Goal: Task Accomplishment & Management: Use online tool/utility

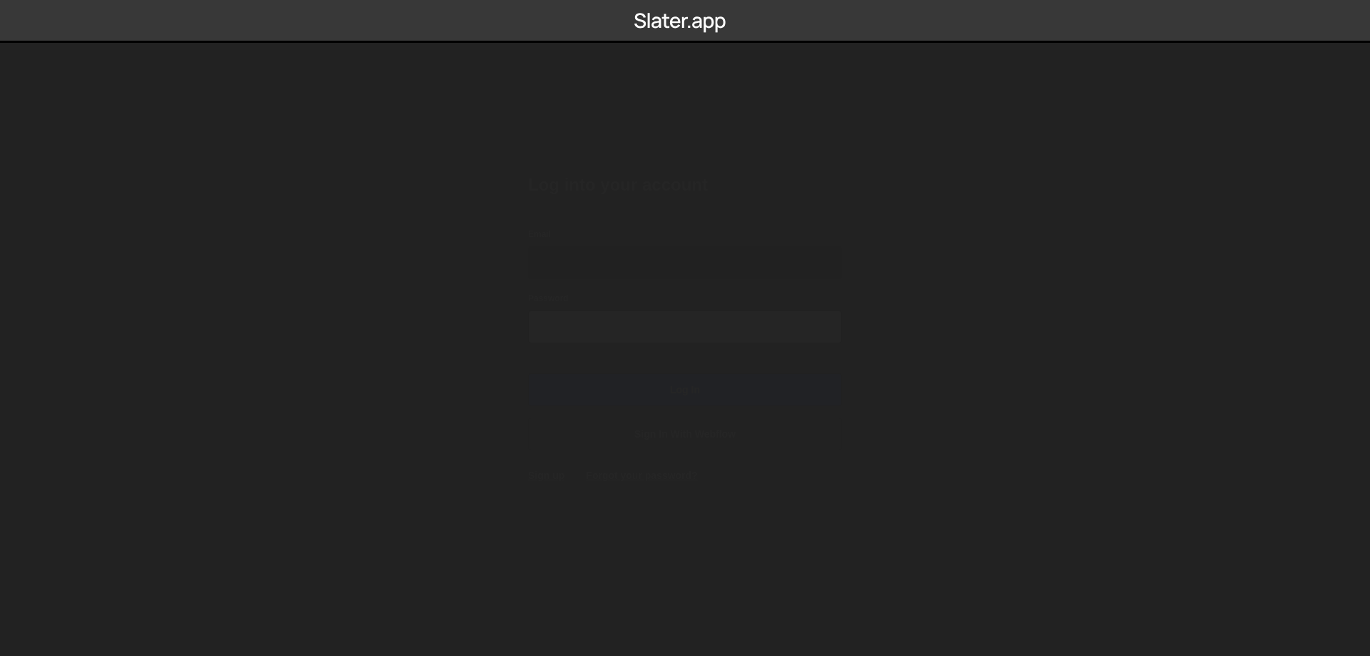
click at [650, 248] on input "Email" at bounding box center [685, 262] width 314 height 33
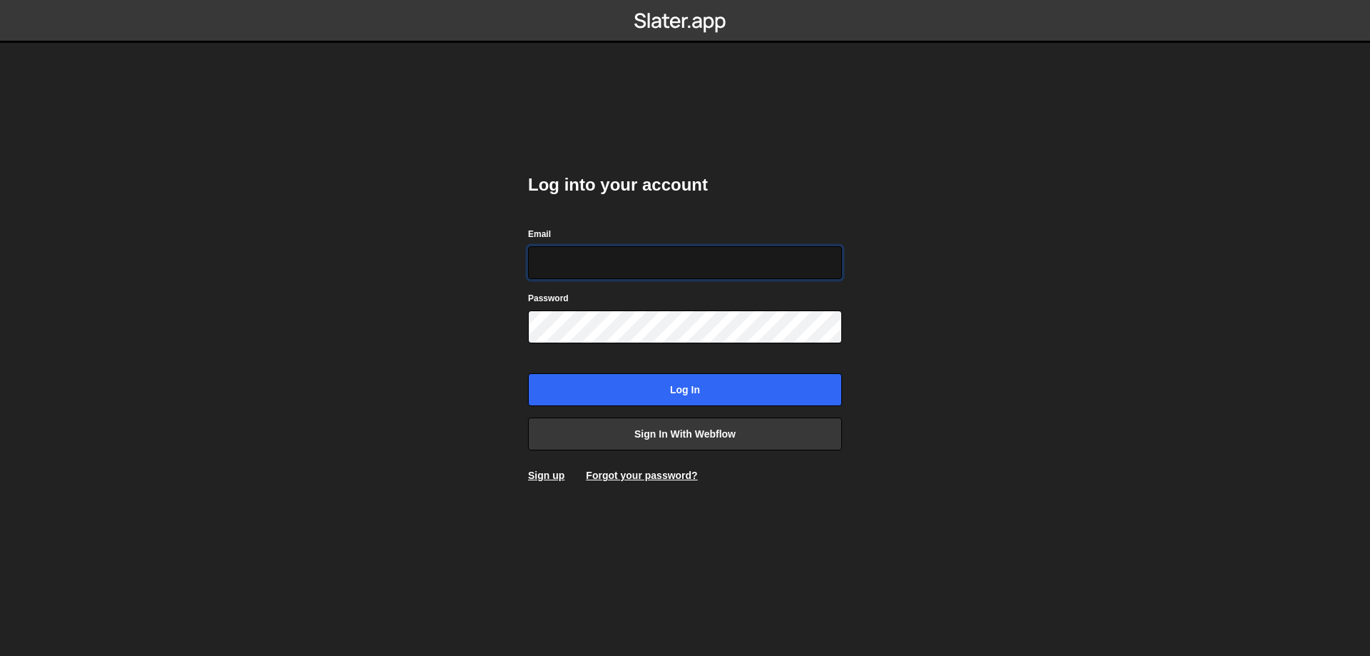
type input "[DOMAIN_NAME][EMAIL_ADDRESS][DOMAIN_NAME]"
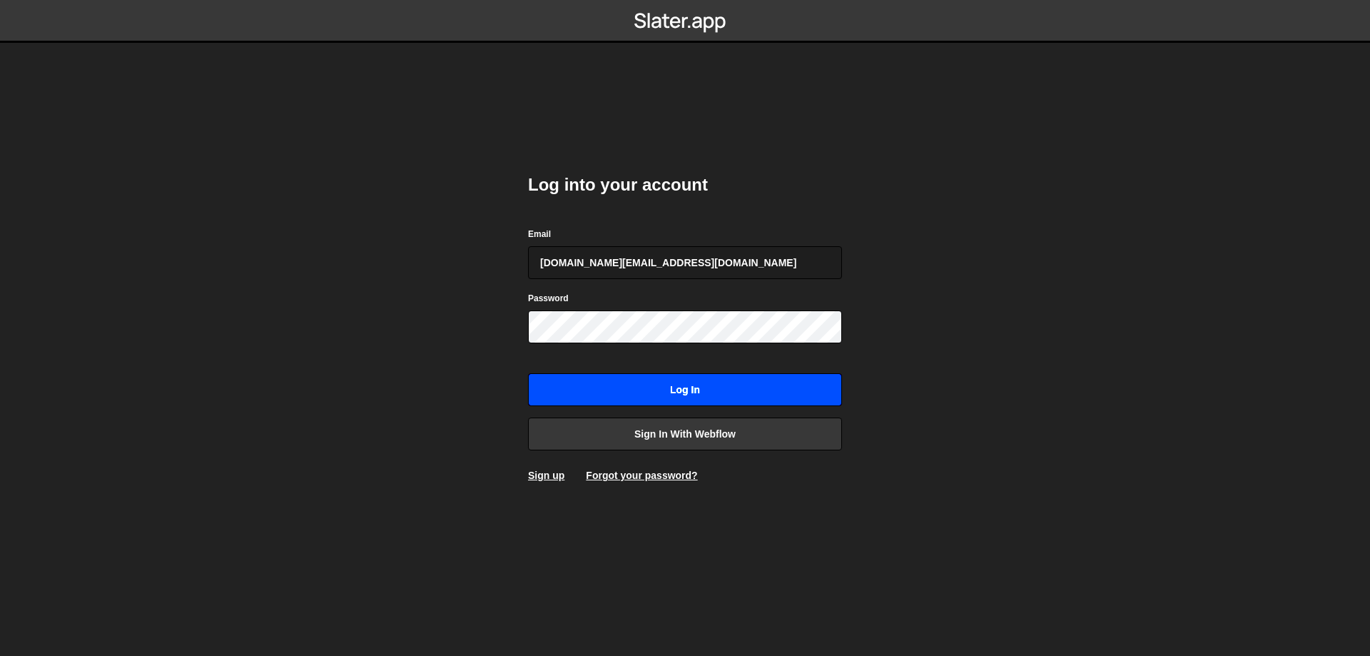
click at [705, 382] on input "Log in" at bounding box center [685, 389] width 314 height 33
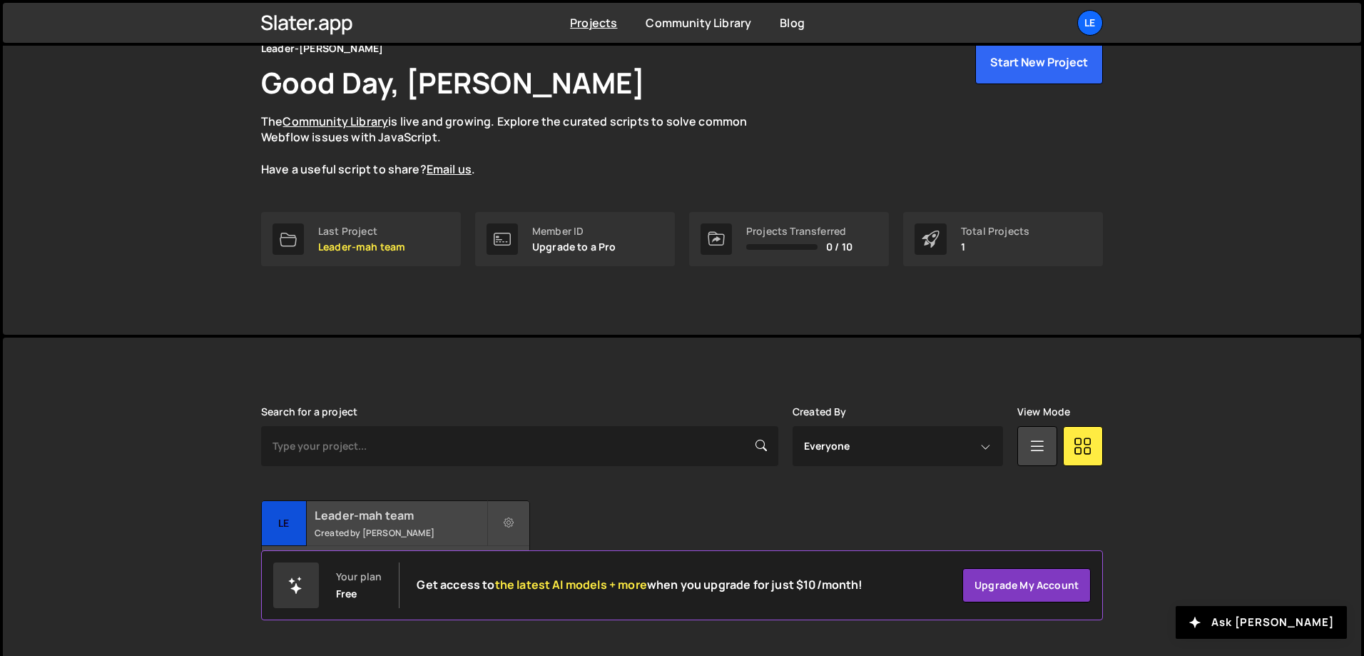
scroll to position [79, 0]
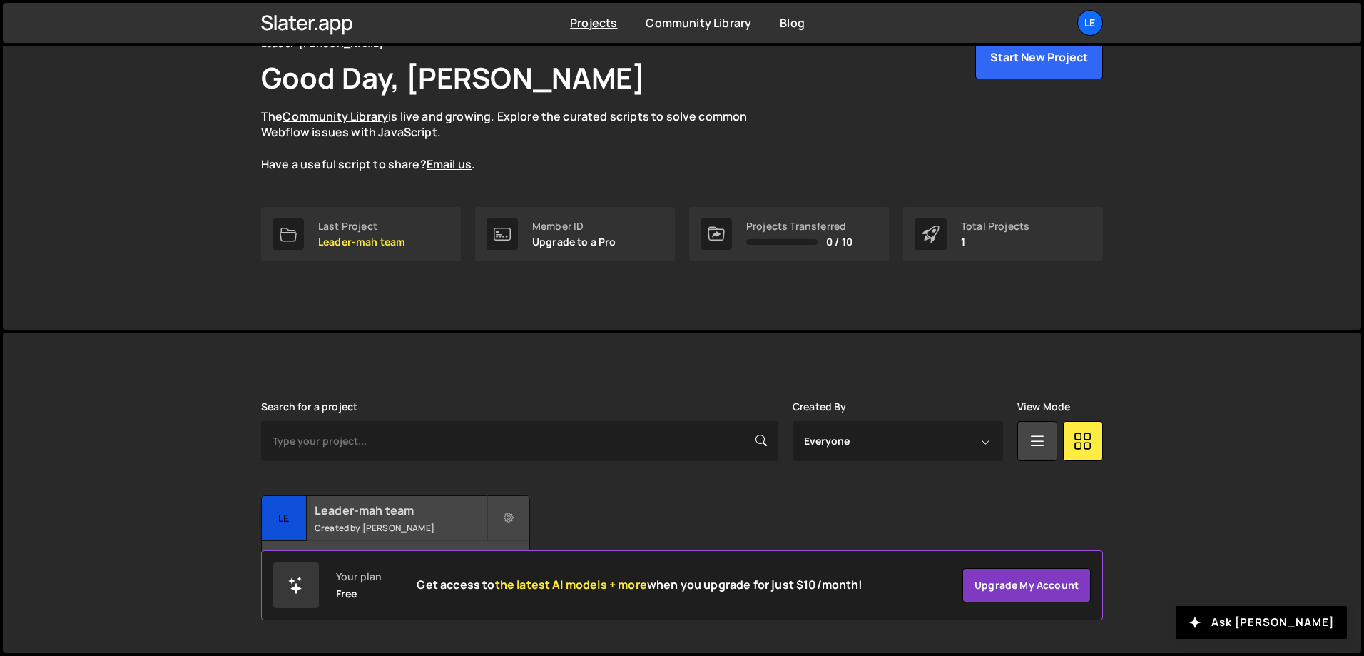
click at [384, 530] on small "Created by [PERSON_NAME]" at bounding box center [401, 528] width 172 height 12
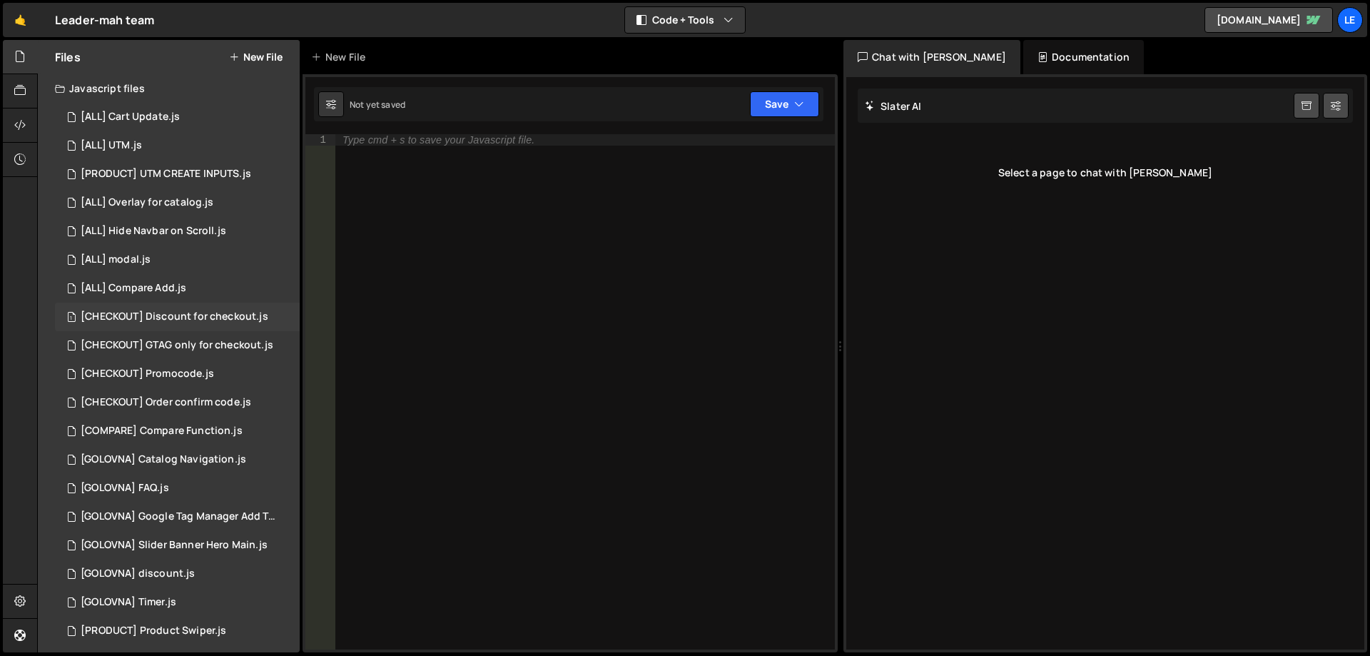
click at [180, 317] on div "[CHECKOUT] Discount for checkout.js" at bounding box center [175, 316] width 188 height 13
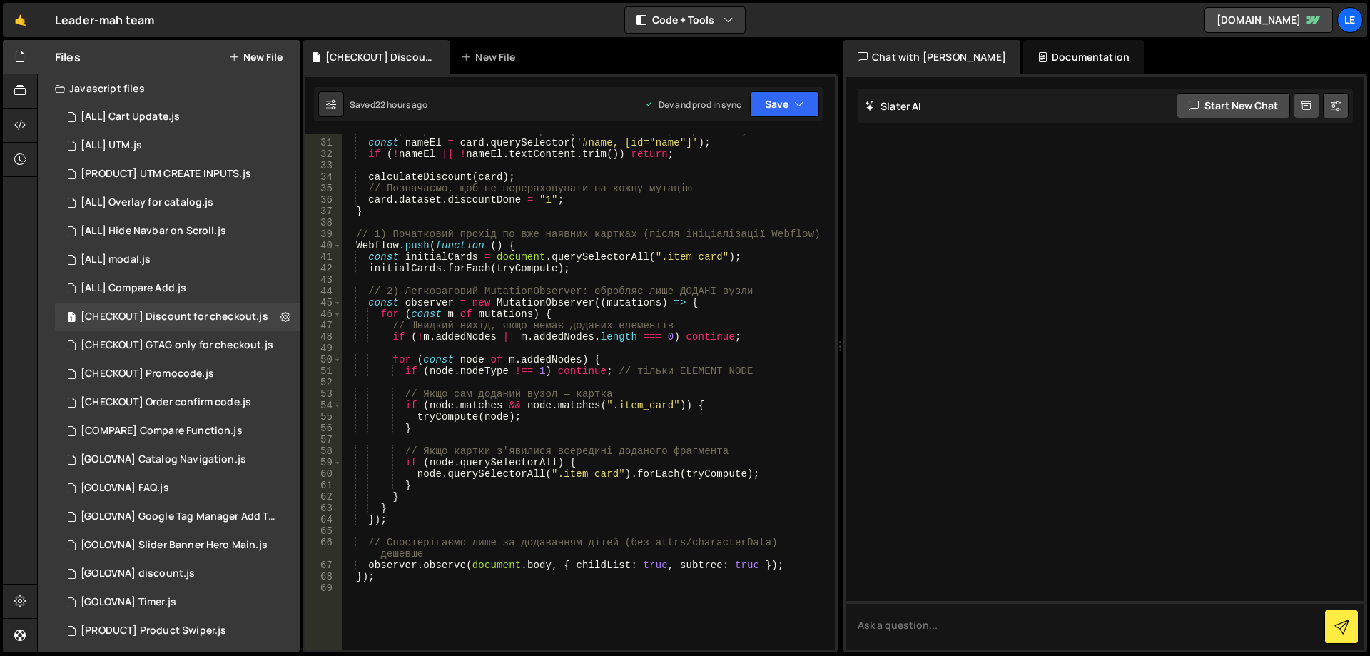
scroll to position [514, 0]
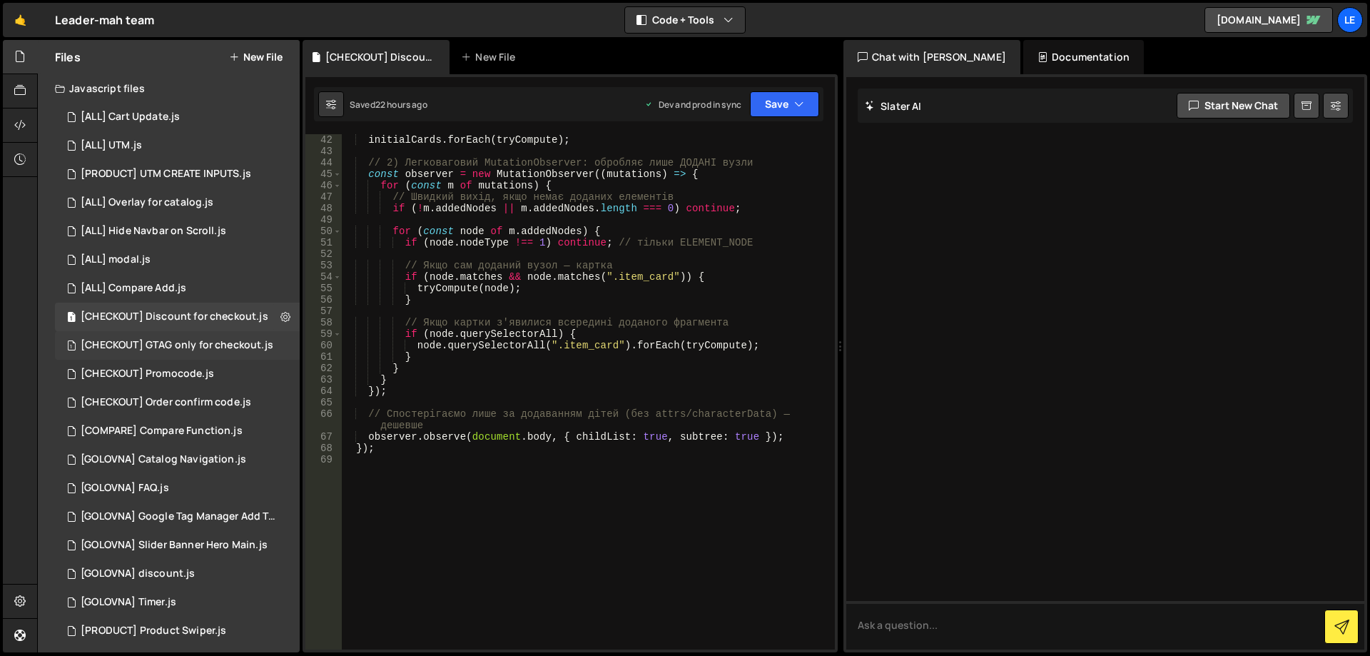
click at [181, 349] on div "[CHECKOUT] GTAG only for checkout.js" at bounding box center [177, 345] width 193 height 13
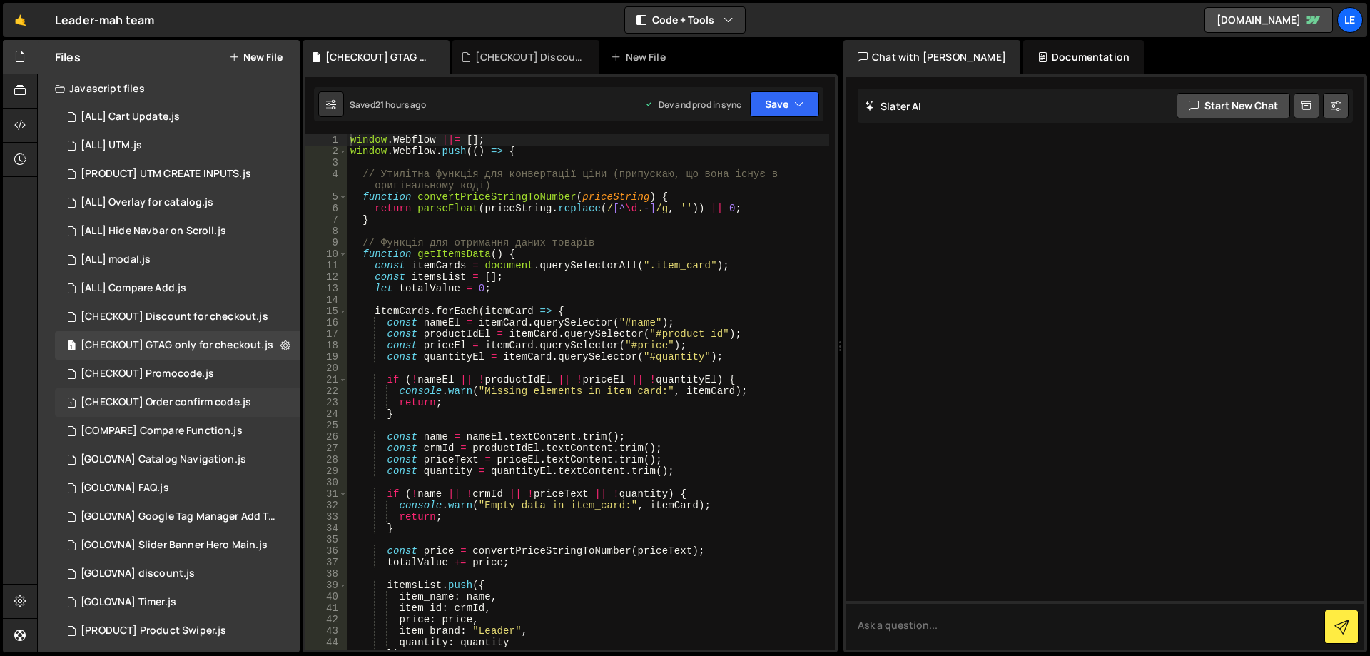
click at [194, 398] on div "[CHECKOUT] Order confirm code.js" at bounding box center [166, 402] width 171 height 13
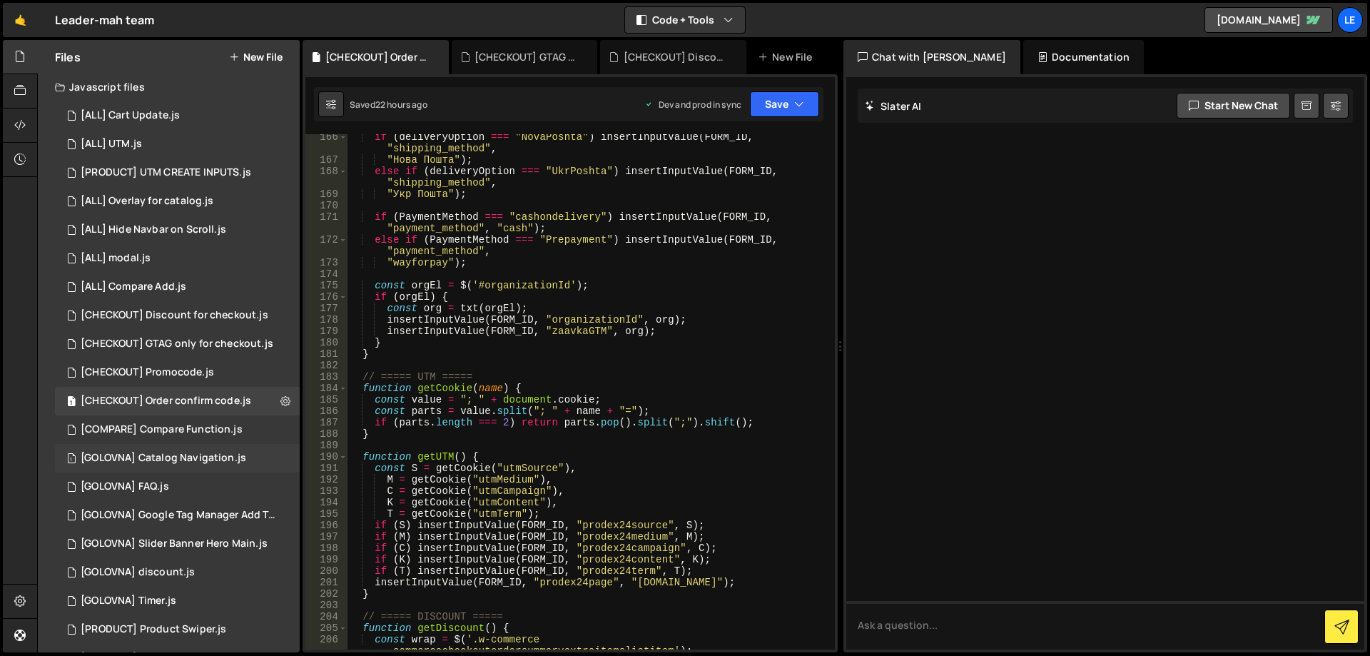
scroll to position [0, 0]
click at [170, 147] on div "1 [ALL] UTM.js 0" at bounding box center [177, 145] width 245 height 29
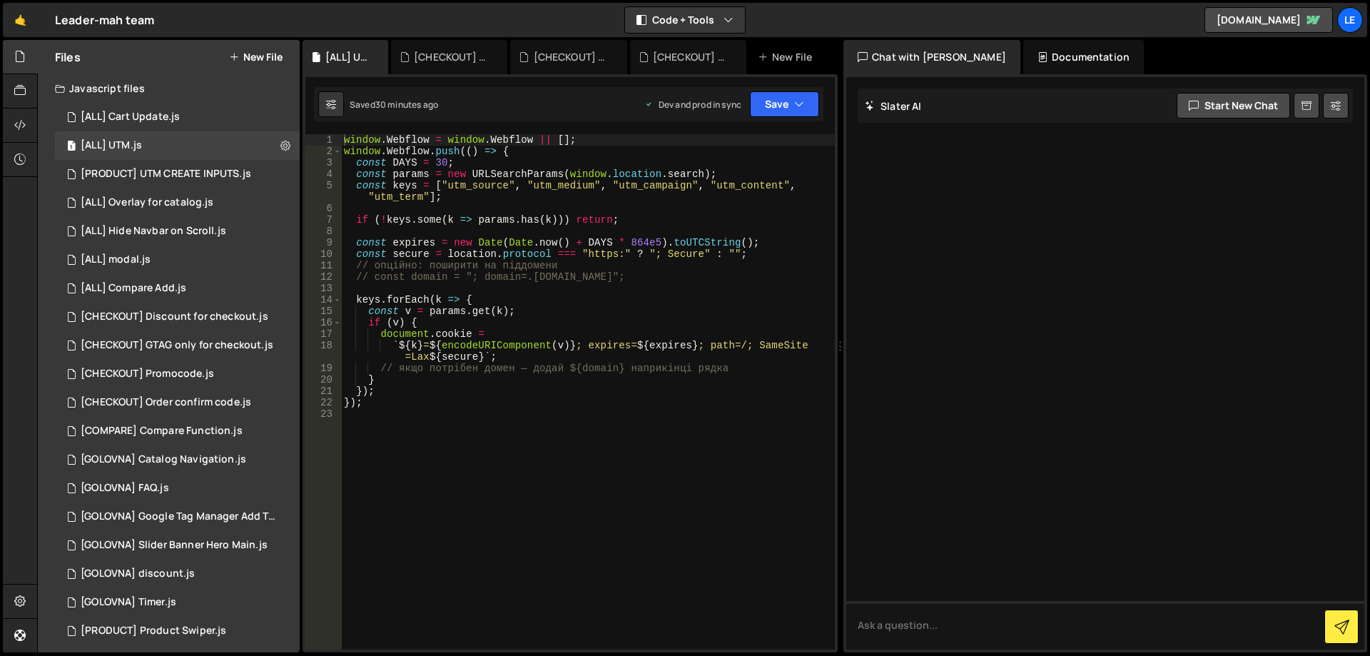
click at [480, 186] on div "window . Webflow = window . Webflow || [ ] ; window . Webflow . push (( ) => { …" at bounding box center [588, 403] width 494 height 538
paste textarea "S"
click at [566, 186] on div "window . Webflow = window . Webflow || [ ] ; window . Webflow . push (( ) => { …" at bounding box center [588, 403] width 494 height 538
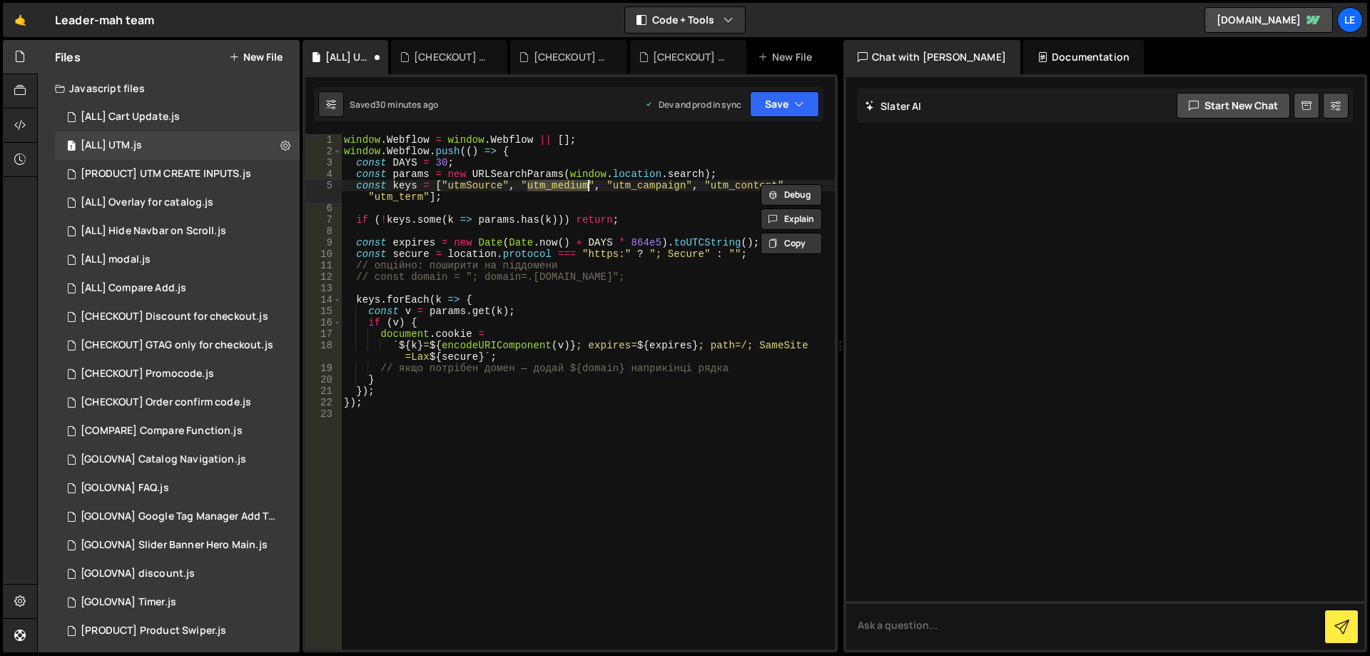
paste textarea "M"
click at [655, 186] on div "window . Webflow = window . Webflow || [ ] ; window . Webflow . push (( ) => { …" at bounding box center [588, 403] width 494 height 538
paste textarea "C"
click at [746, 191] on div "window . Webflow = window . Webflow || [ ] ; window . Webflow . push (( ) => { …" at bounding box center [588, 403] width 494 height 538
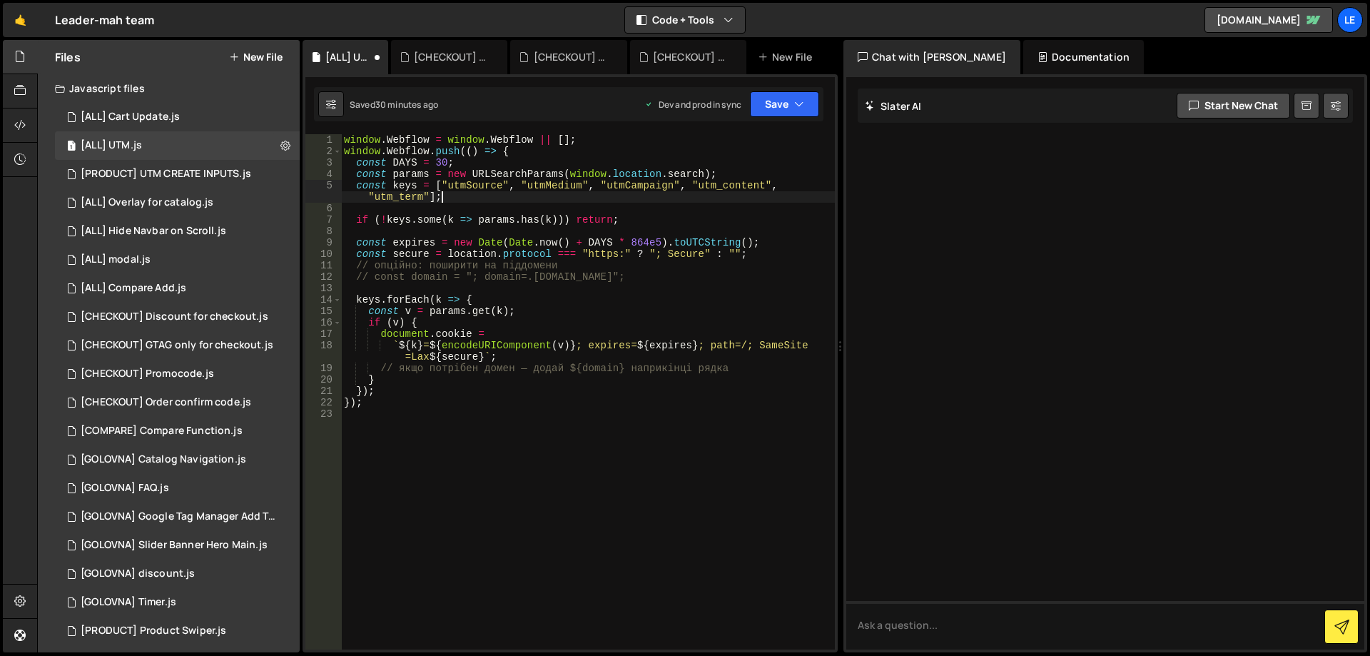
click at [746, 189] on div "window . Webflow = window . Webflow || [ ] ; window . Webflow . push (( ) => { …" at bounding box center [588, 403] width 494 height 538
paste textarea "C"
click at [402, 201] on div "window . Webflow = window . Webflow || [ ] ; window . Webflow . push (( ) => { …" at bounding box center [588, 403] width 494 height 538
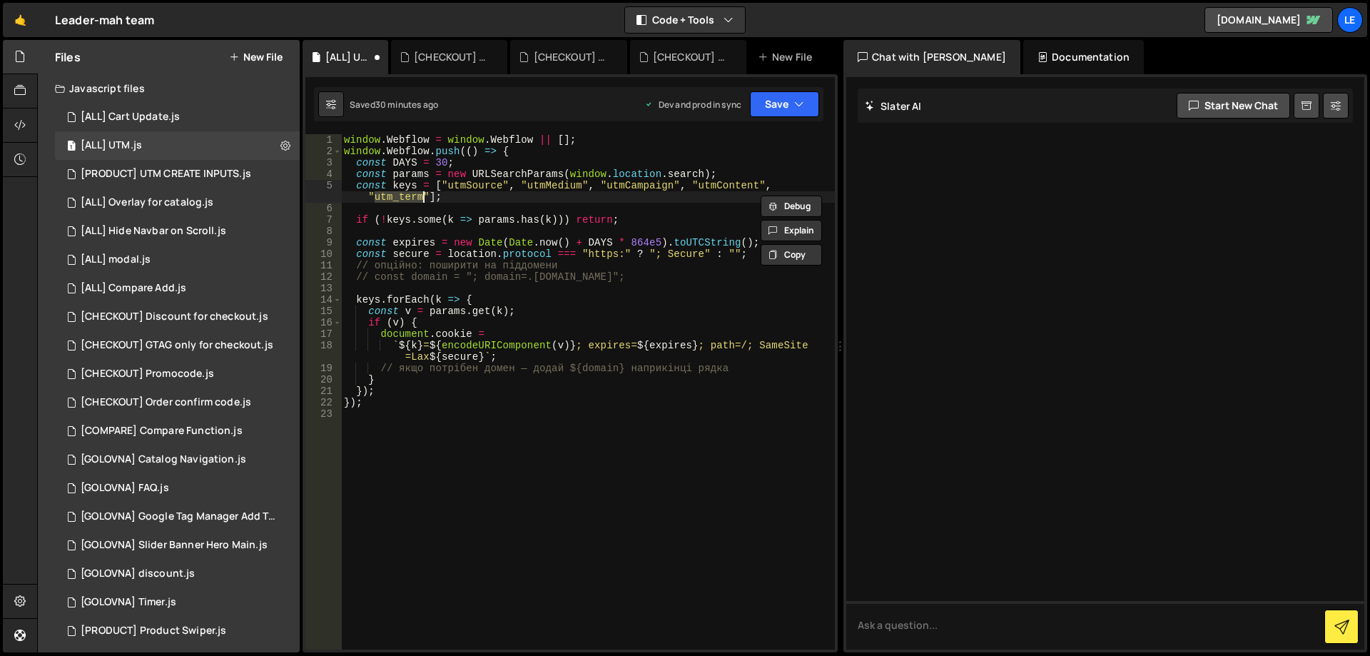
paste textarea "T"
click at [502, 194] on div "window . Webflow = window . Webflow || [ ] ; window . Webflow . push (( ) => { …" at bounding box center [588, 403] width 494 height 538
click at [660, 317] on div "window . Webflow = window . Webflow || [ ] ; window . Webflow . push (( ) => { …" at bounding box center [588, 403] width 494 height 538
type textarea "if (v) {"
click at [789, 109] on button "Save" at bounding box center [784, 104] width 69 height 26
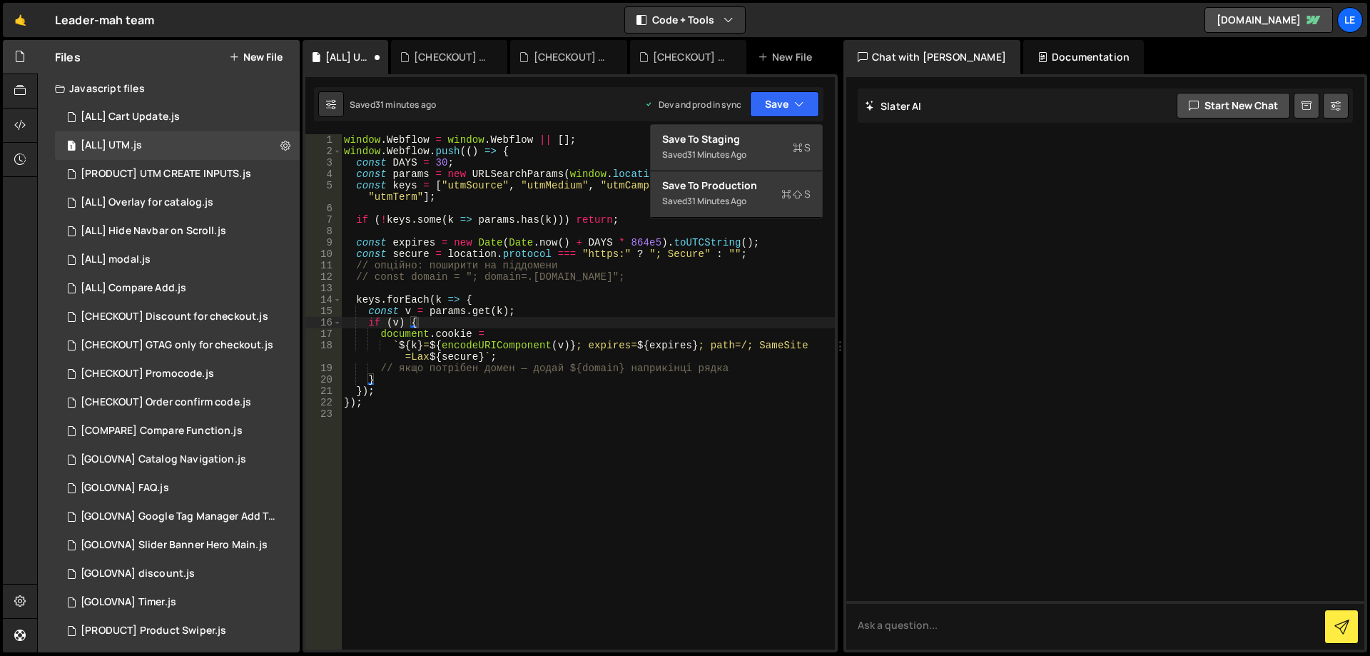
click at [657, 283] on div "window . Webflow = window . Webflow || [ ] ; window . Webflow . push (( ) => { …" at bounding box center [588, 403] width 494 height 538
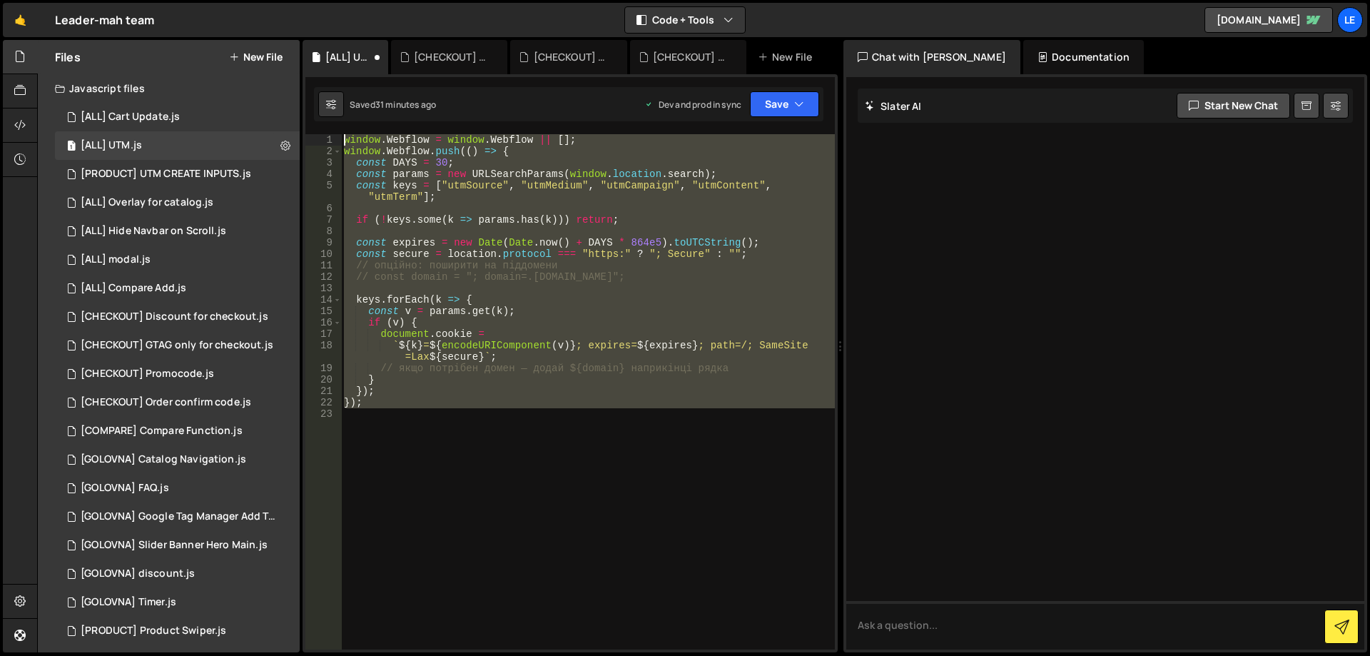
drag, startPoint x: 500, startPoint y: 413, endPoint x: 346, endPoint y: 124, distance: 327.2
click at [346, 124] on div "1 Type cmd + s to save your Javascript file. הההההההההההההההההההההההההההההההההה…" at bounding box center [570, 363] width 535 height 578
click at [541, 375] on div "window . Webflow = window . Webflow || [ ] ; window . Webflow . push (( ) => { …" at bounding box center [588, 391] width 494 height 515
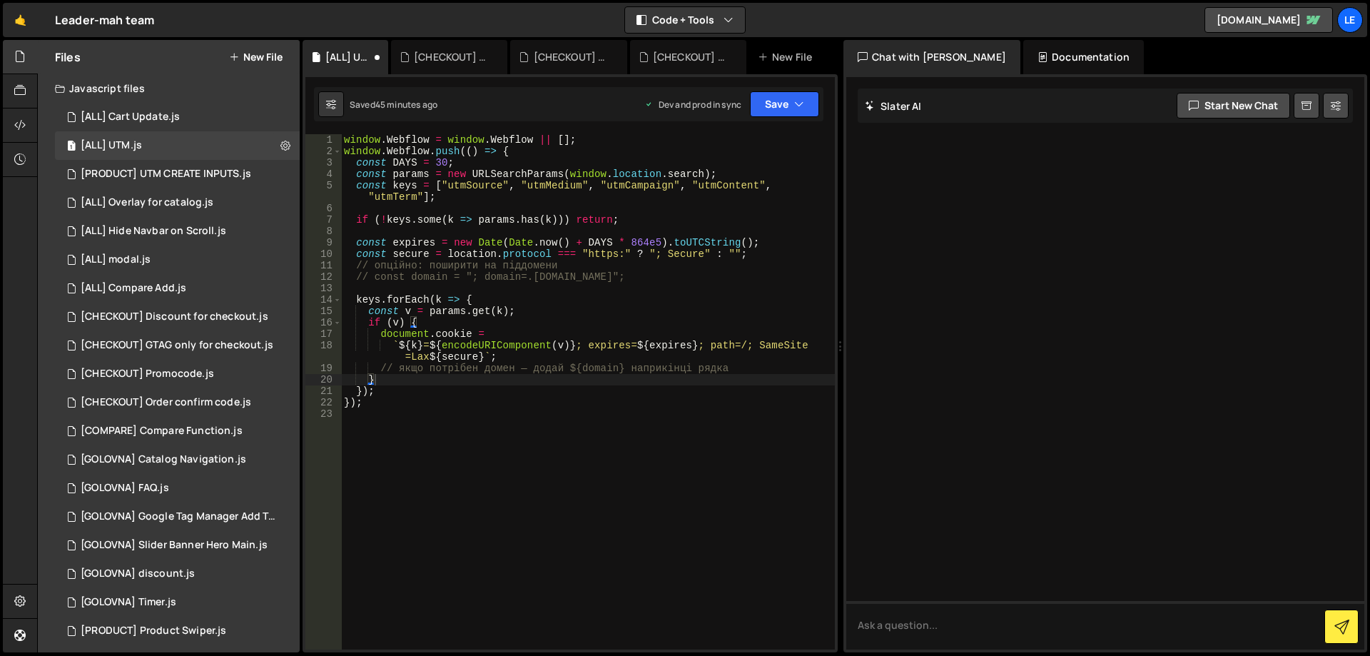
click at [780, 120] on div "Saved 45 minutes ago Dev and prod in sync Upgrade to Edit Save Save to Staging …" at bounding box center [569, 104] width 510 height 34
click at [780, 106] on button "Save" at bounding box center [784, 104] width 69 height 26
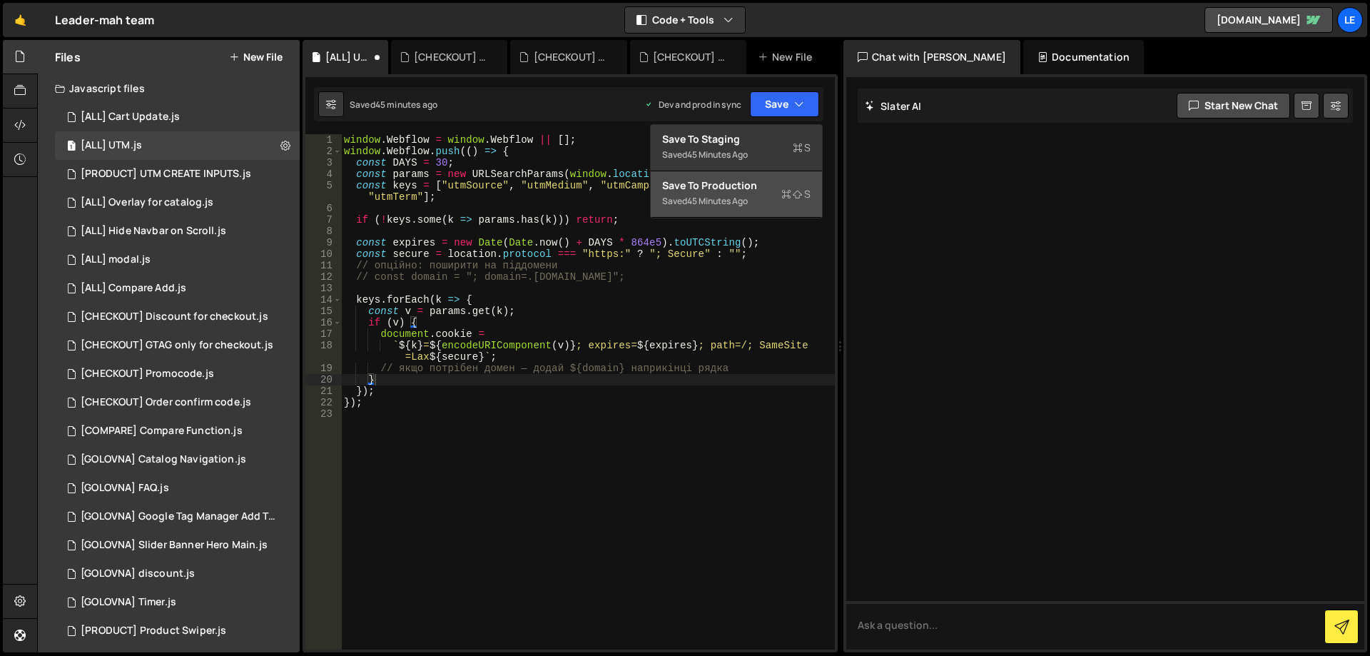
click at [749, 186] on div "Save to Production S" at bounding box center [736, 185] width 148 height 14
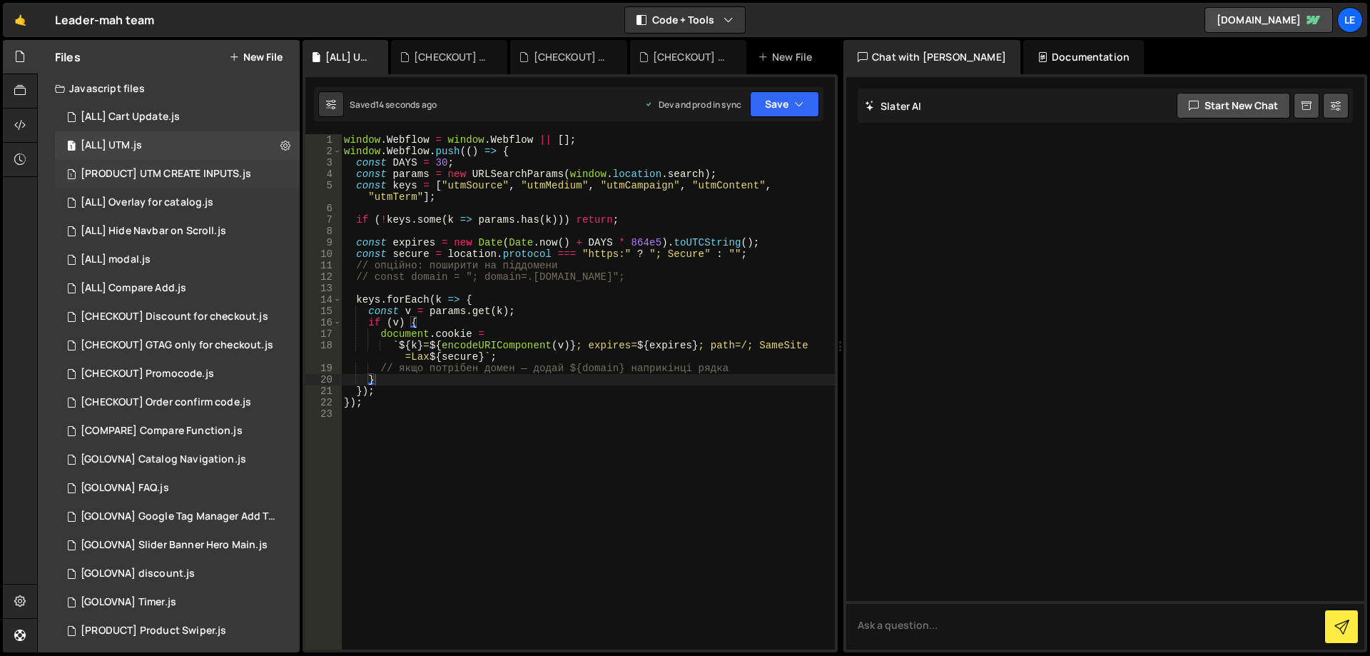
click at [192, 176] on div "[PRODUCT] UTM CREATE INPUTS.js" at bounding box center [166, 174] width 171 height 13
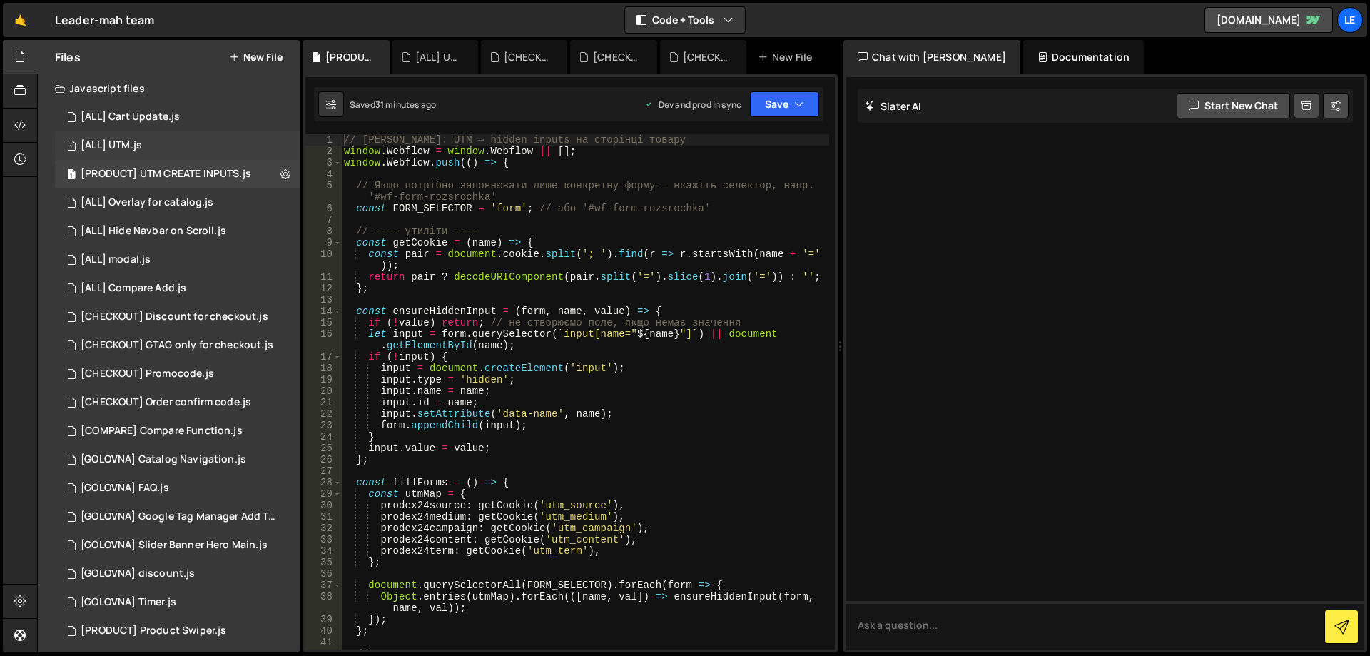
click at [184, 141] on div "1 [ALL] UTM.js 0" at bounding box center [177, 145] width 245 height 29
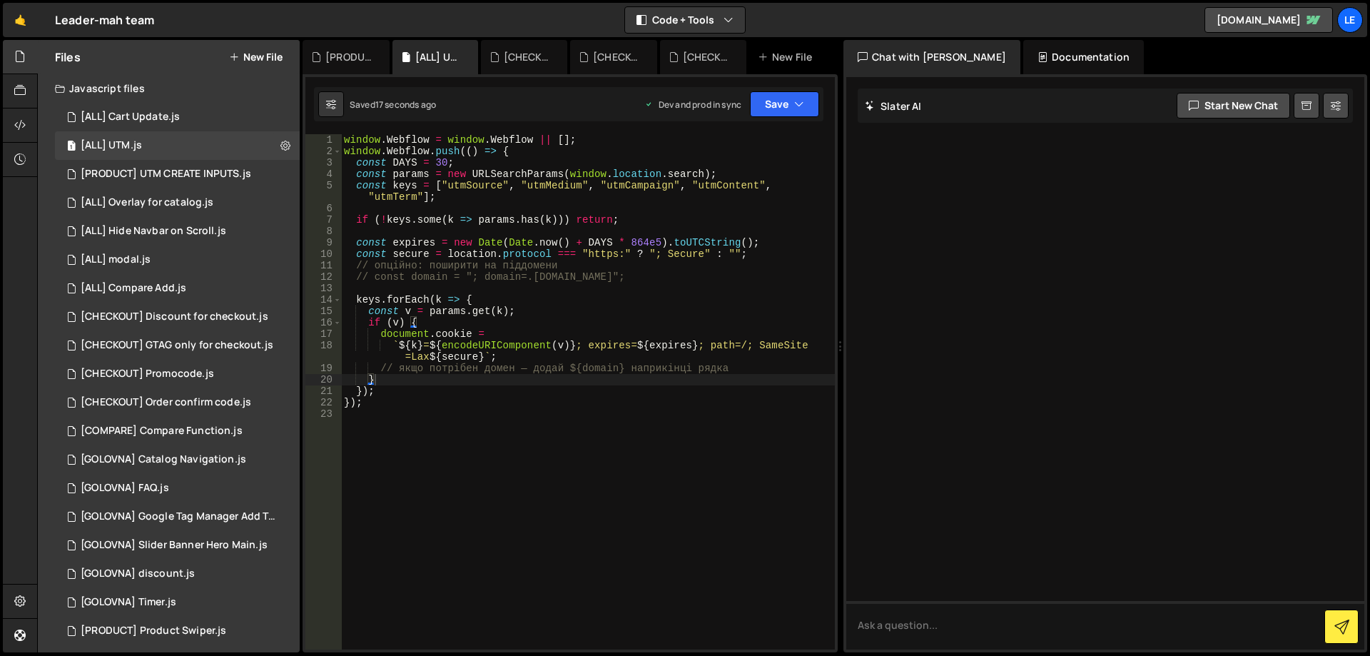
type textarea "const keys = ["utmSource", "utmMedium", "utmCampaign", "utmContent", "utmTerm"];"
click at [474, 183] on div "window . Webflow = window . Webflow || [ ] ; window . Webflow . push (( ) => { …" at bounding box center [588, 403] width 494 height 538
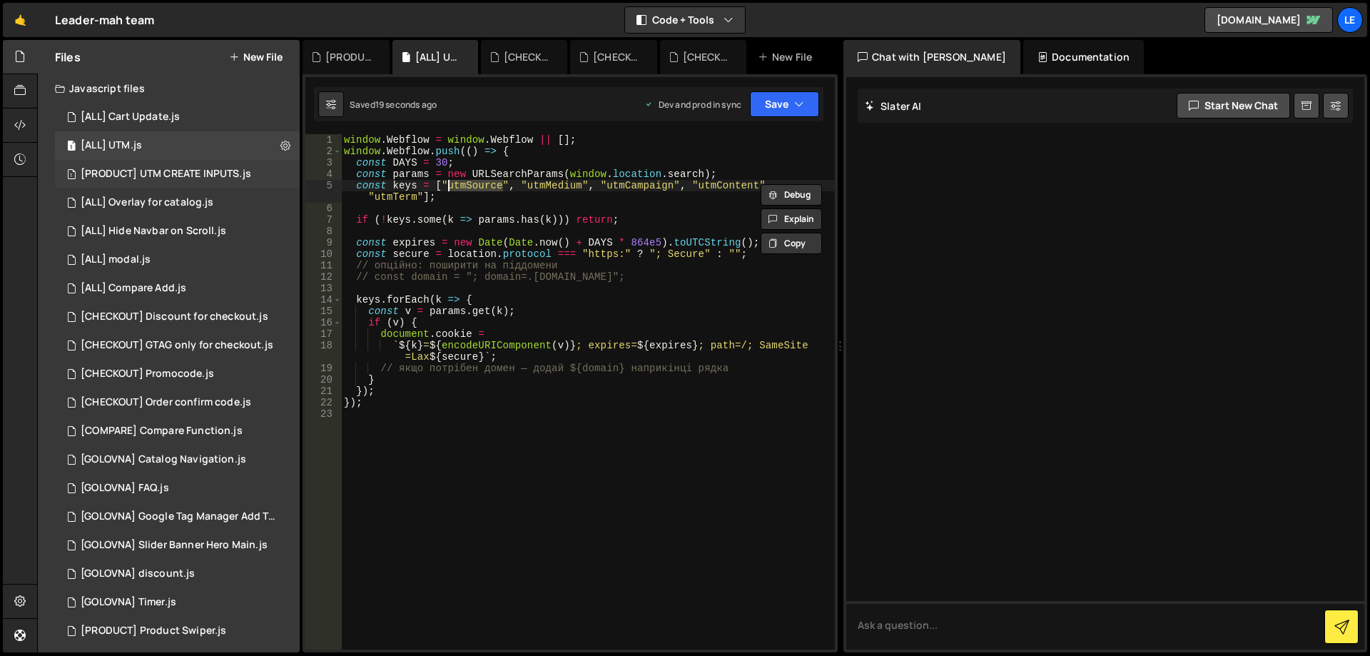
click at [196, 176] on div "[PRODUCT] UTM CREATE INPUTS.js" at bounding box center [166, 174] width 171 height 13
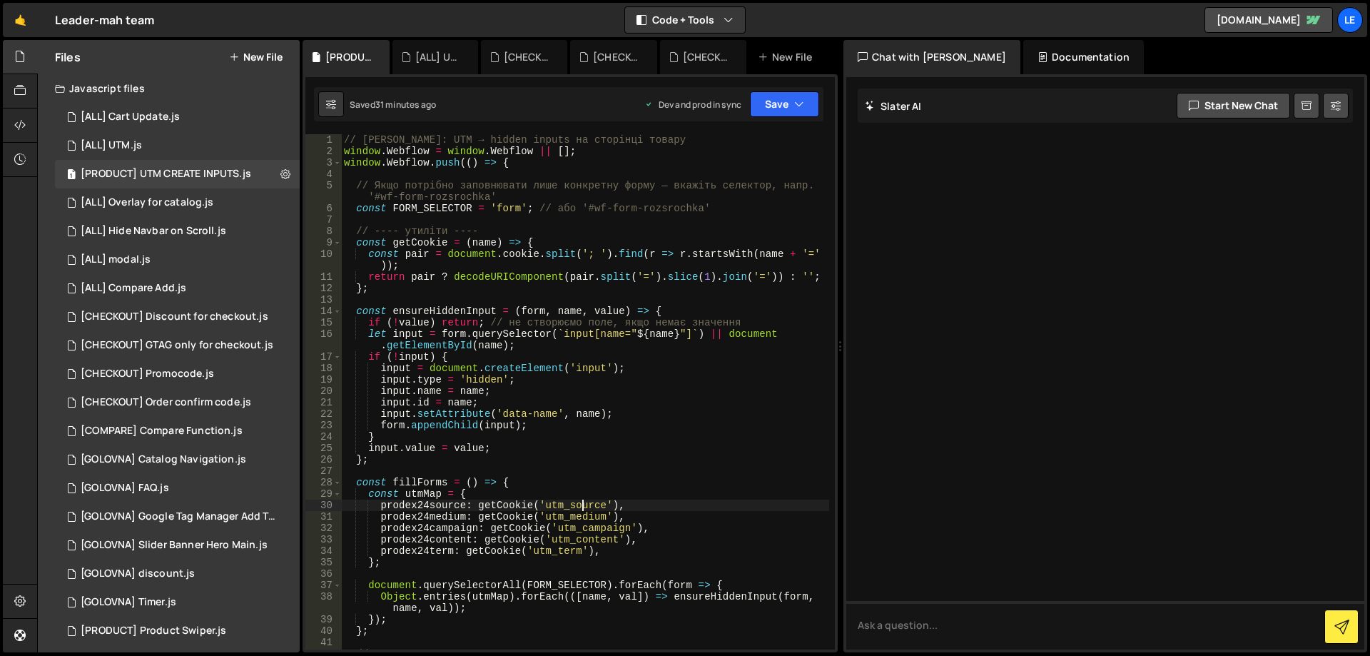
click at [580, 504] on div "// Slater: UTM → hidden inputs на сторінці товару window . Webflow = window . W…" at bounding box center [585, 403] width 488 height 538
paste textarea "S"
click at [178, 144] on div "1 [ALL] UTM.js 0" at bounding box center [177, 145] width 245 height 29
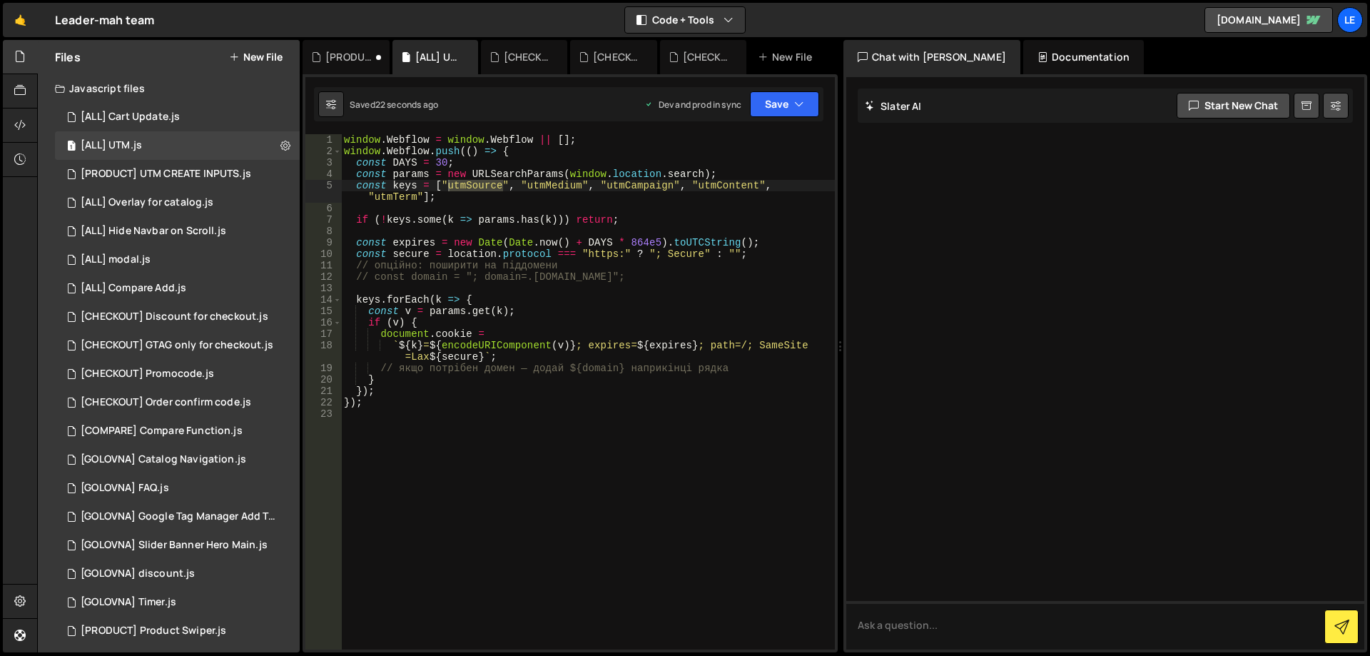
click at [557, 190] on div "window . Webflow = window . Webflow || [ ] ; window . Webflow . push (( ) => { …" at bounding box center [588, 403] width 494 height 538
click at [194, 166] on div "1 [PRODUCT] UTM CREATE INPUTS.js 0" at bounding box center [177, 174] width 245 height 29
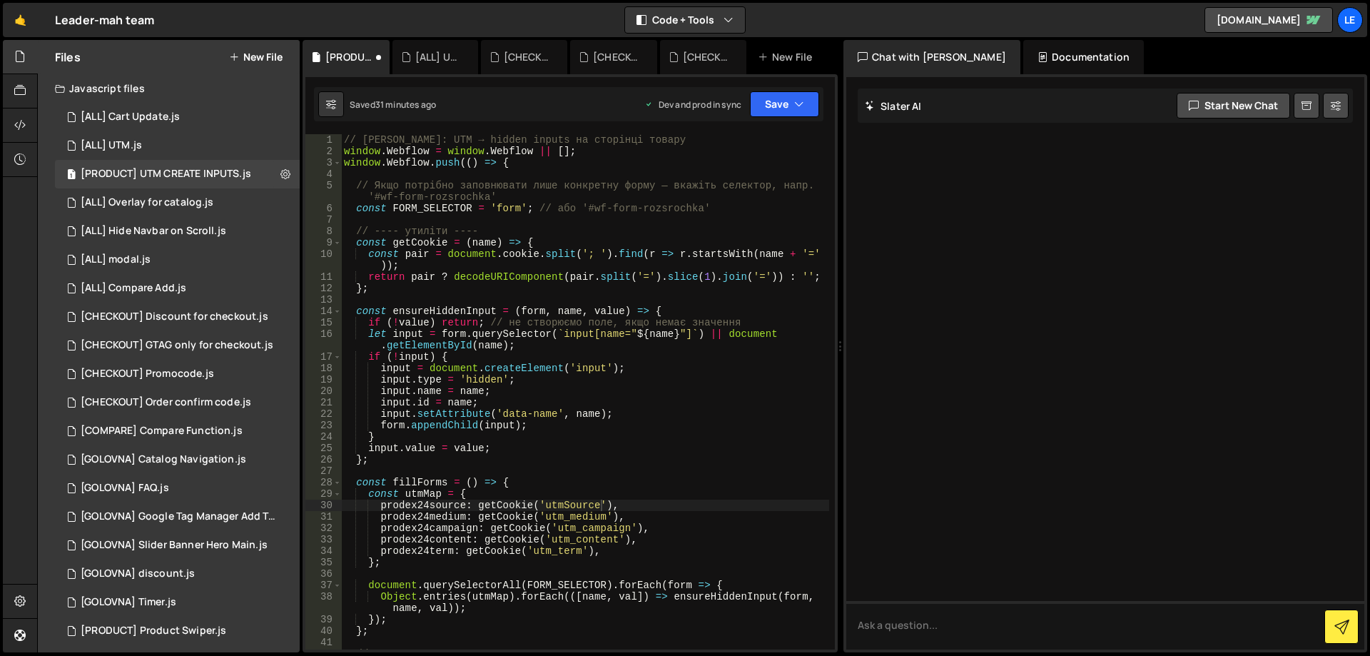
click at [573, 516] on div "// Slater: UTM → hidden inputs на сторінці товару window . Webflow = window . W…" at bounding box center [585, 403] width 488 height 538
paste textarea "M"
click at [168, 146] on div "1 [ALL] UTM.js 0" at bounding box center [177, 145] width 245 height 29
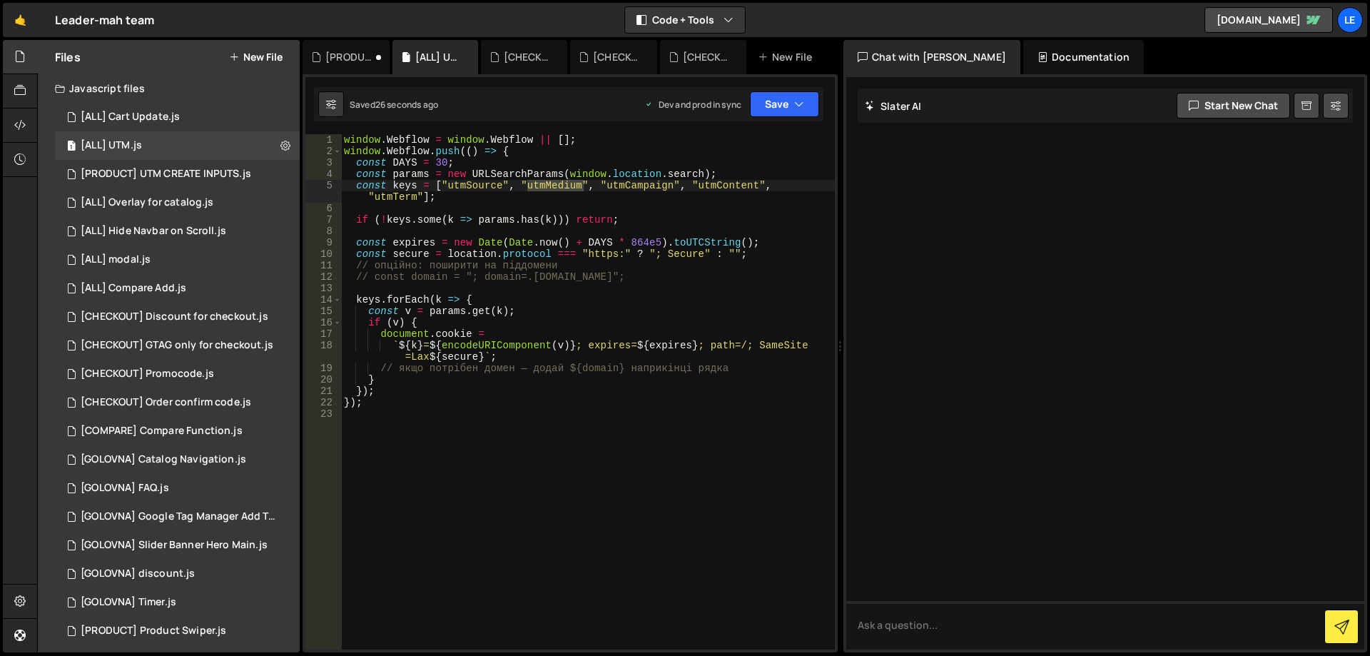
click at [634, 185] on div "window . Webflow = window . Webflow || [ ] ; window . Webflow . push (( ) => { …" at bounding box center [588, 403] width 494 height 538
click at [209, 173] on div "[PRODUCT] UTM CREATE INPUTS.js" at bounding box center [166, 174] width 171 height 13
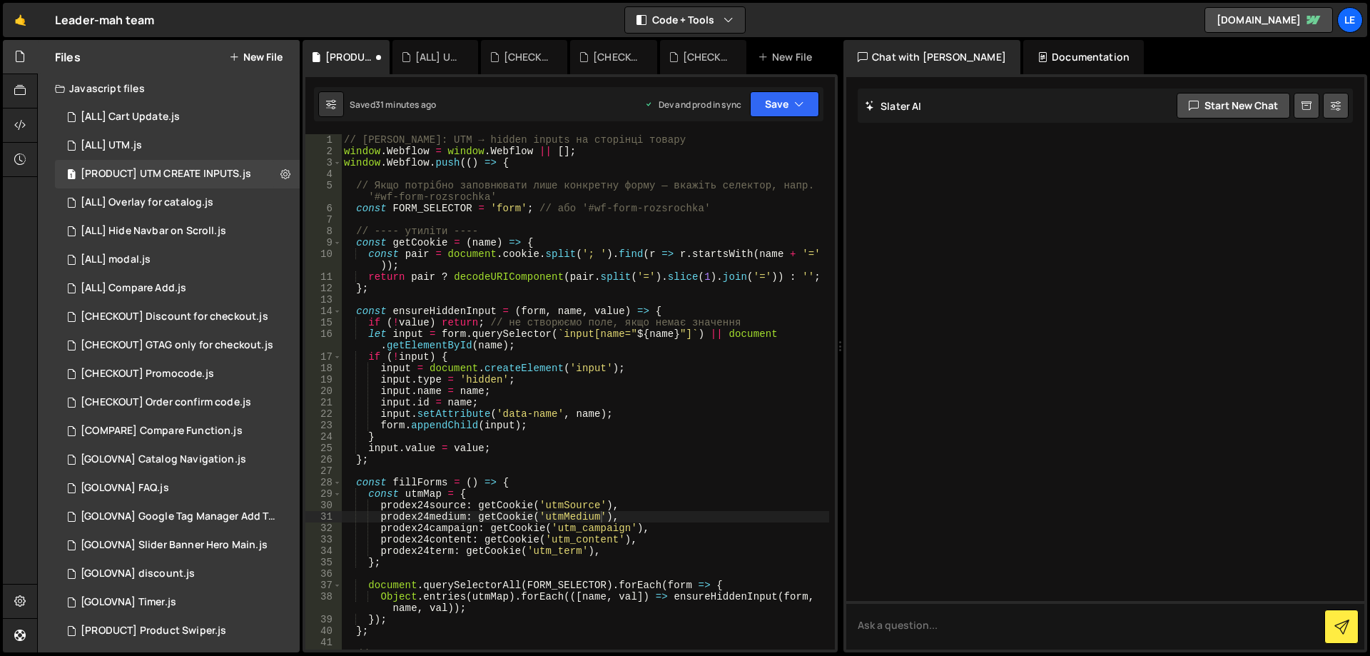
click at [587, 528] on div "// Slater: UTM → hidden inputs на сторінці товару window . Webflow = window . W…" at bounding box center [585, 403] width 488 height 538
paste textarea "C"
click at [201, 143] on div "1 [ALL] UTM.js 0" at bounding box center [177, 145] width 245 height 29
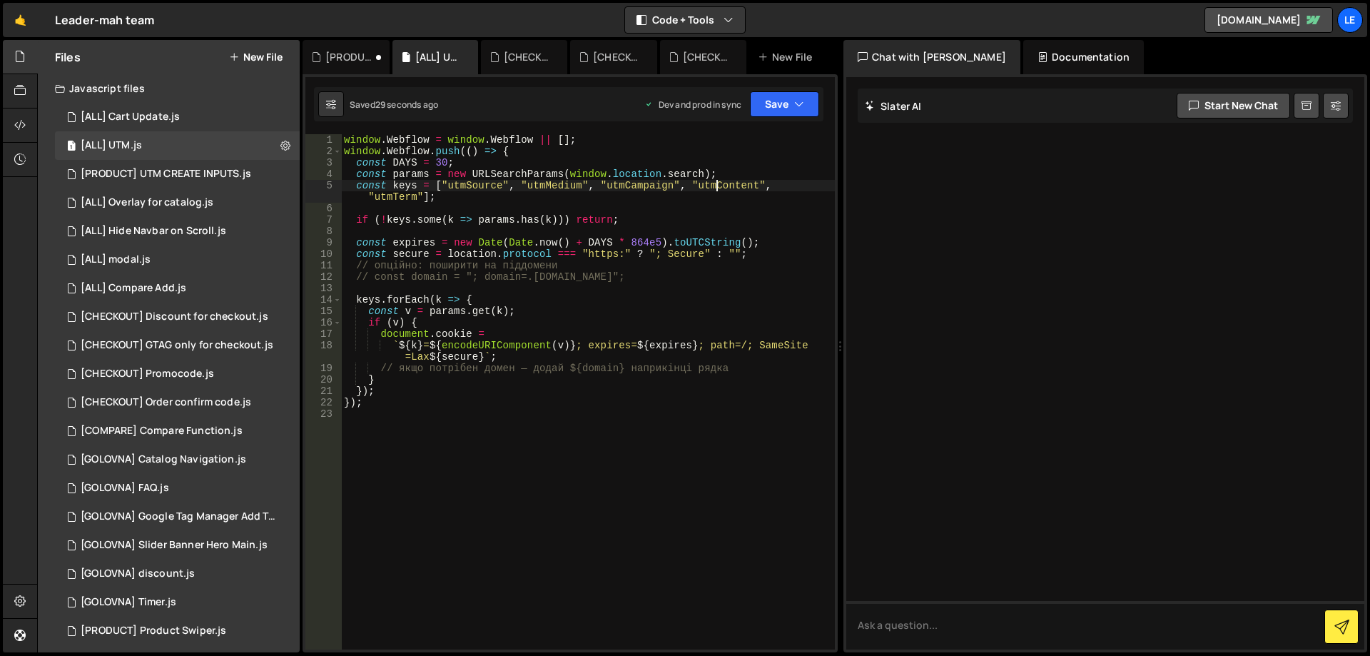
click at [719, 188] on div "window . Webflow = window . Webflow || [ ] ; window . Webflow . push (( ) => { …" at bounding box center [588, 403] width 494 height 538
click at [215, 168] on div "[PRODUCT] UTM CREATE INPUTS.js" at bounding box center [166, 174] width 171 height 13
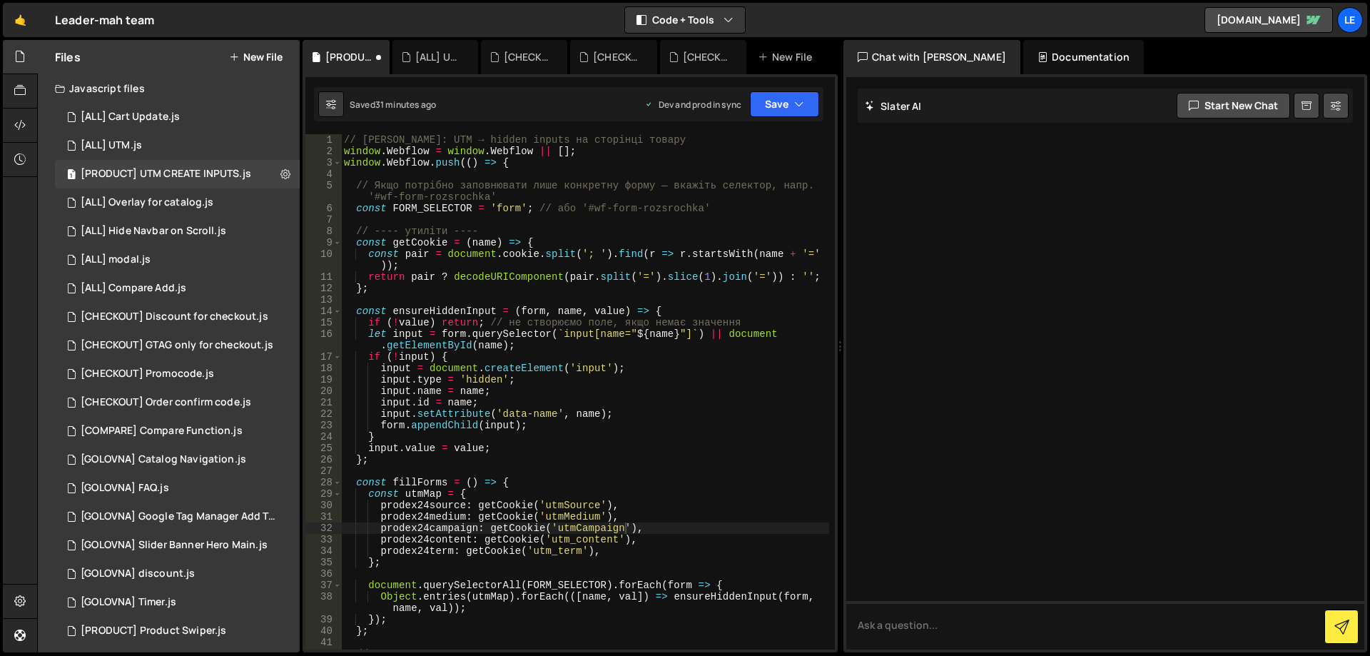
click at [592, 542] on div "// Slater: UTM → hidden inputs на сторінці товару window . Webflow = window . W…" at bounding box center [585, 403] width 488 height 538
paste textarea "C"
click at [212, 152] on div "1 [ALL] UTM.js 0" at bounding box center [177, 145] width 245 height 29
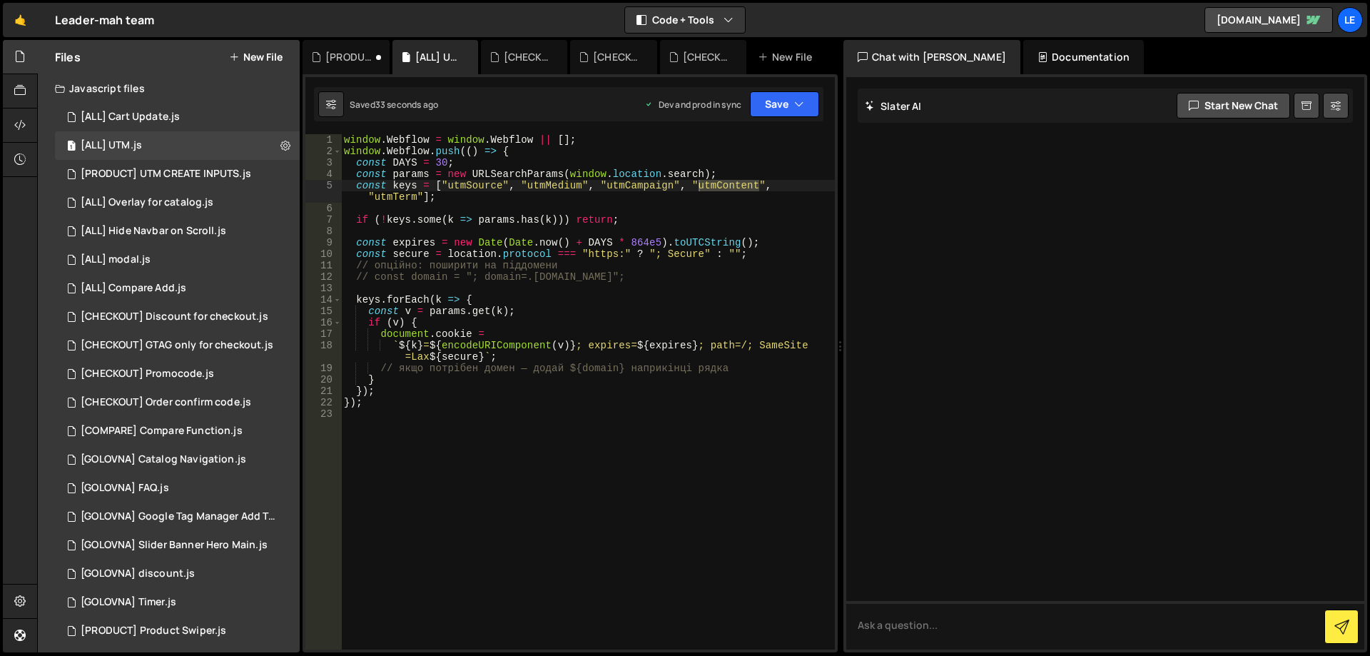
click at [389, 198] on div "window . Webflow = window . Webflow || [ ] ; window . Webflow . push (( ) => { …" at bounding box center [588, 403] width 494 height 538
click at [227, 171] on div "[PRODUCT] UTM CREATE INPUTS.js" at bounding box center [166, 174] width 171 height 13
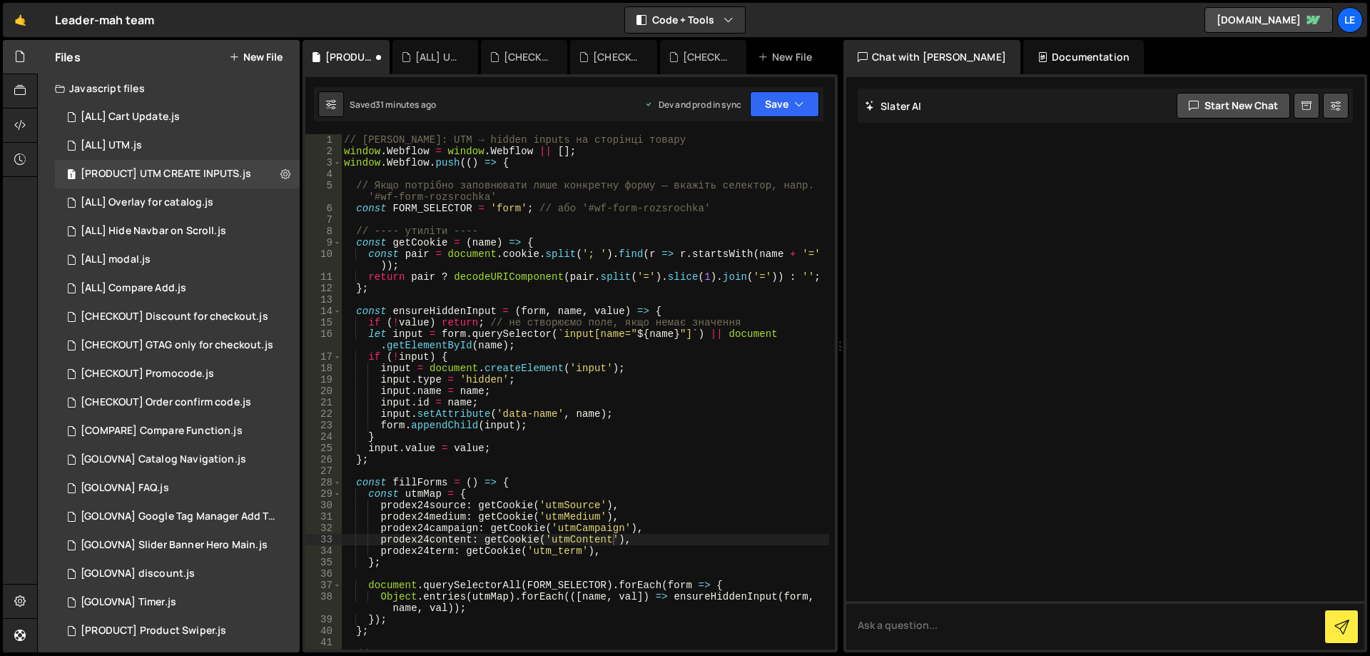
click at [567, 554] on div "// Slater: UTM → hidden inputs на сторінці товару window . Webflow = window . W…" at bounding box center [585, 403] width 488 height 538
paste textarea "T"
click at [684, 537] on div "// Slater: UTM → hidden inputs на сторінці товару window . Webflow = window . W…" at bounding box center [585, 403] width 488 height 538
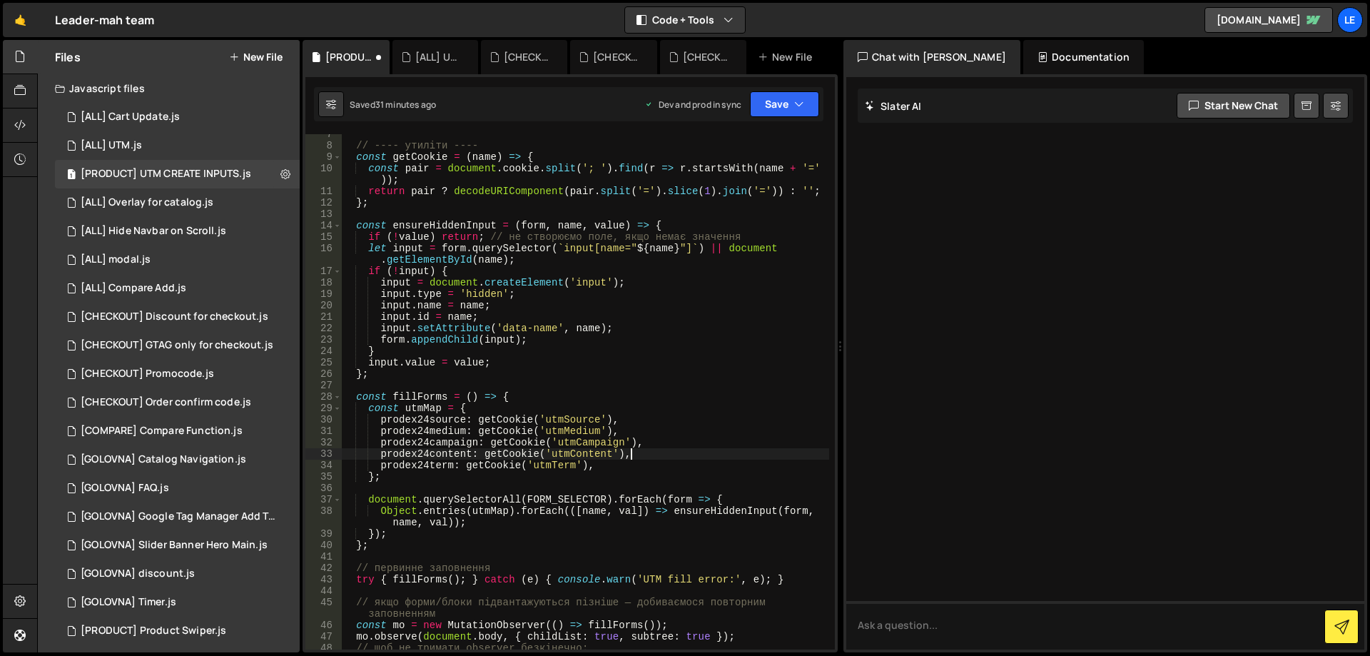
click at [681, 467] on div "// ---- утиліти ---- const getCookie = ( name ) => { const pair = document . co…" at bounding box center [585, 397] width 488 height 538
type textarea "prodex24term: getCookie('utmTerm'),"
click at [778, 109] on button "Save" at bounding box center [784, 104] width 69 height 26
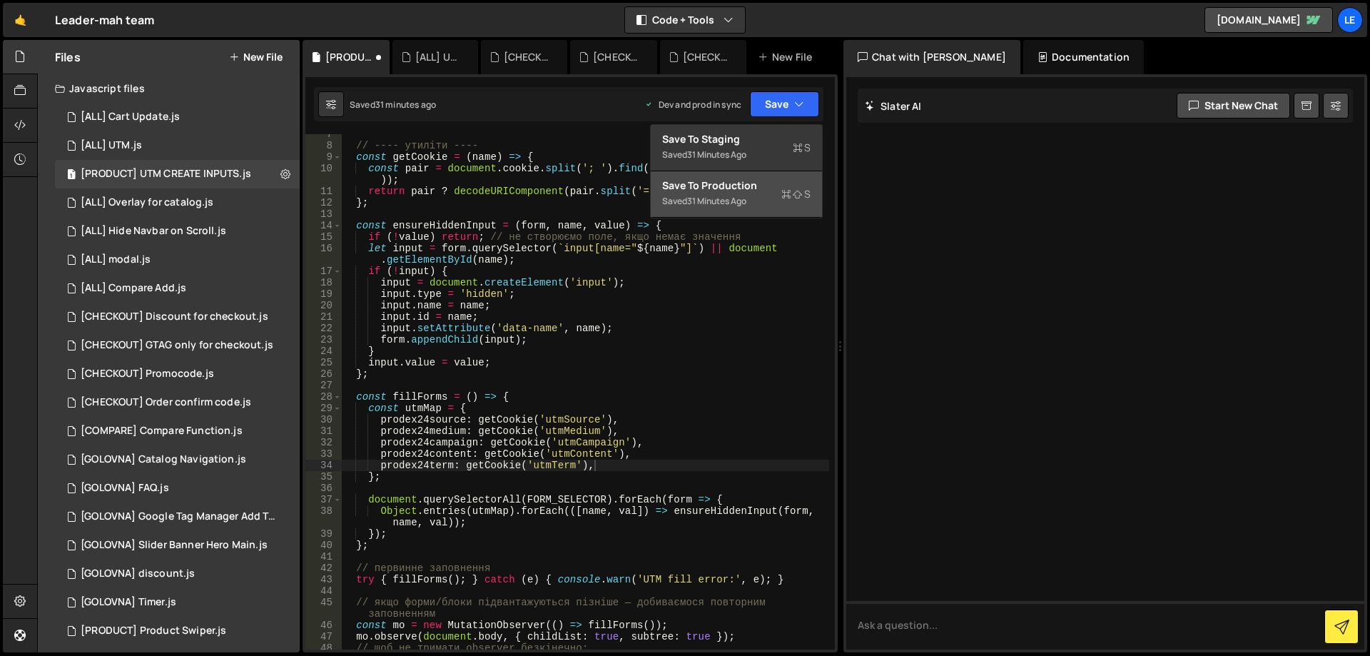
click at [761, 187] on div "Save to Production S" at bounding box center [736, 185] width 148 height 14
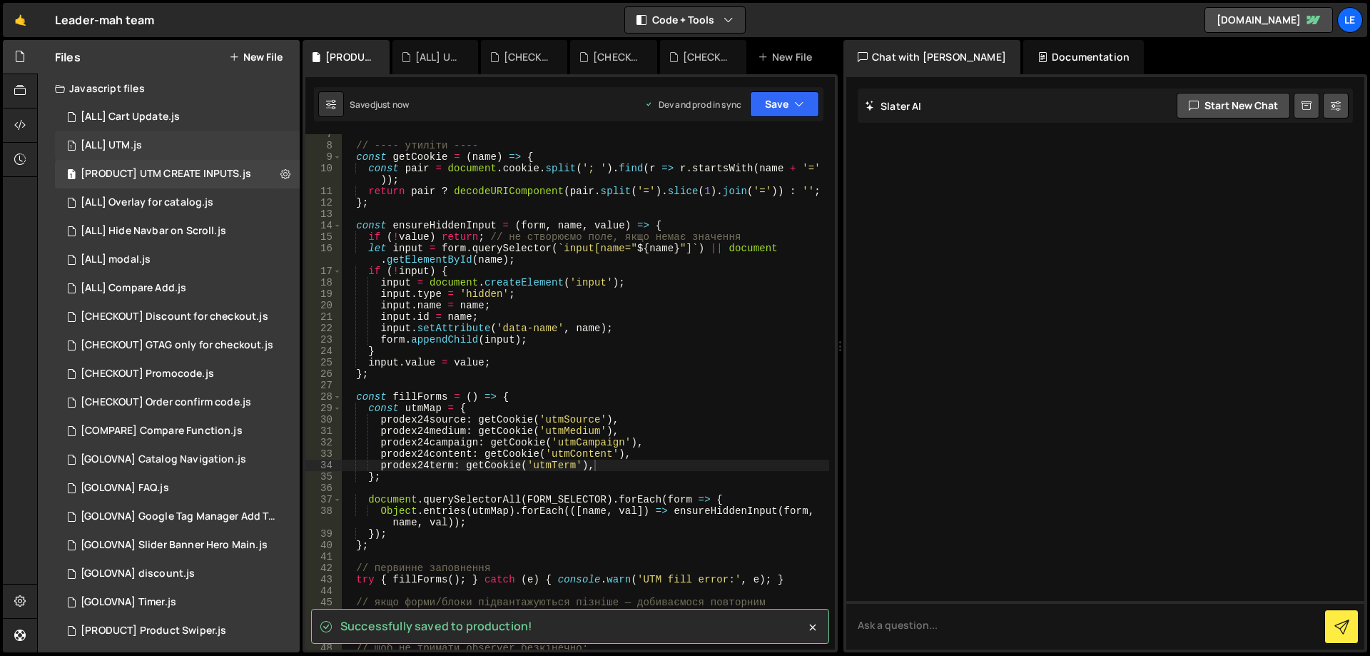
click at [183, 146] on div "1 [ALL] UTM.js 0" at bounding box center [177, 145] width 245 height 29
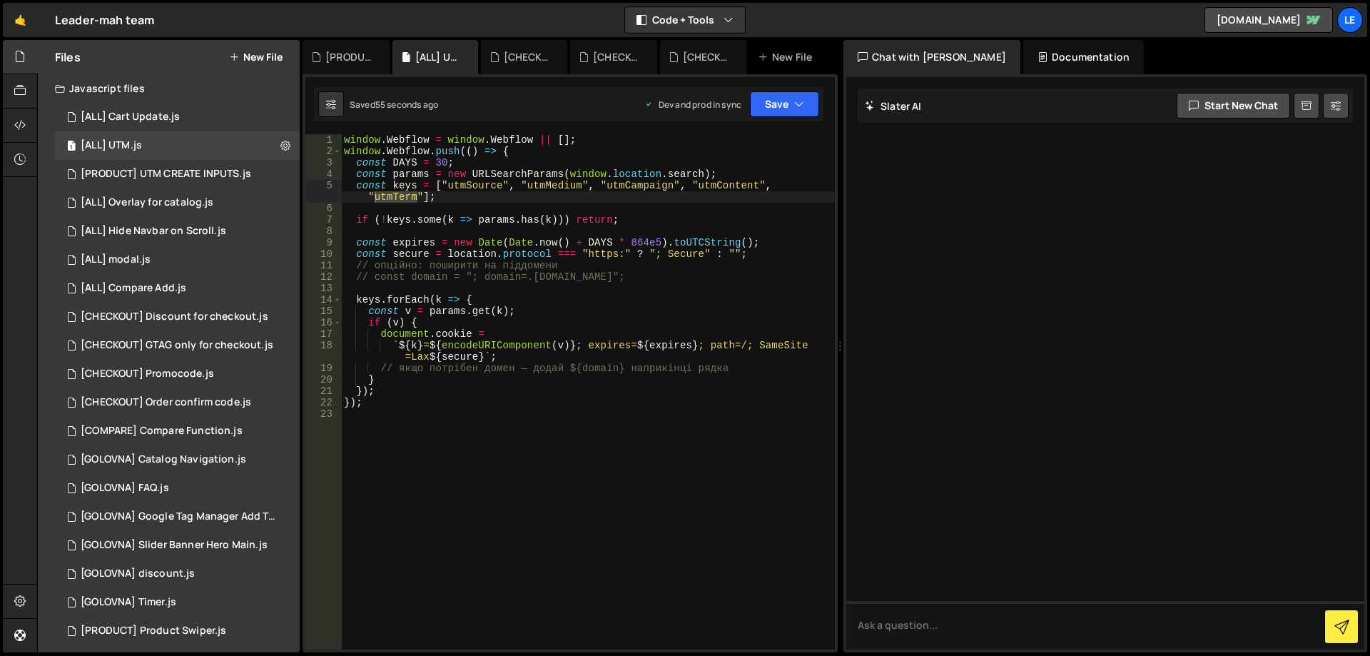
type textarea "const v = params.get(k);"
click at [568, 310] on div "window . Webflow = window . Webflow || [ ] ; window . Webflow . push (( ) => { …" at bounding box center [588, 403] width 494 height 538
click at [173, 168] on div "[PRODUCT] UTM CREATE INPUTS.js" at bounding box center [166, 174] width 171 height 13
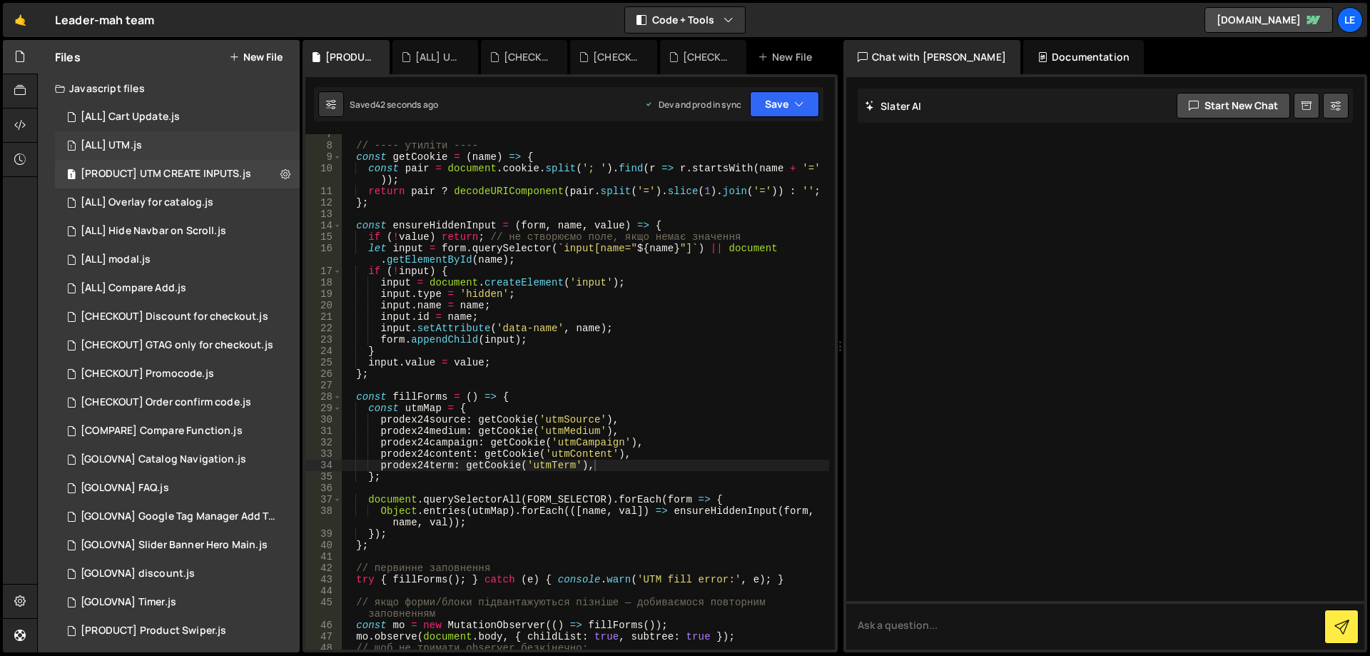
click at [162, 145] on div "1 [ALL] UTM.js 0" at bounding box center [177, 145] width 245 height 29
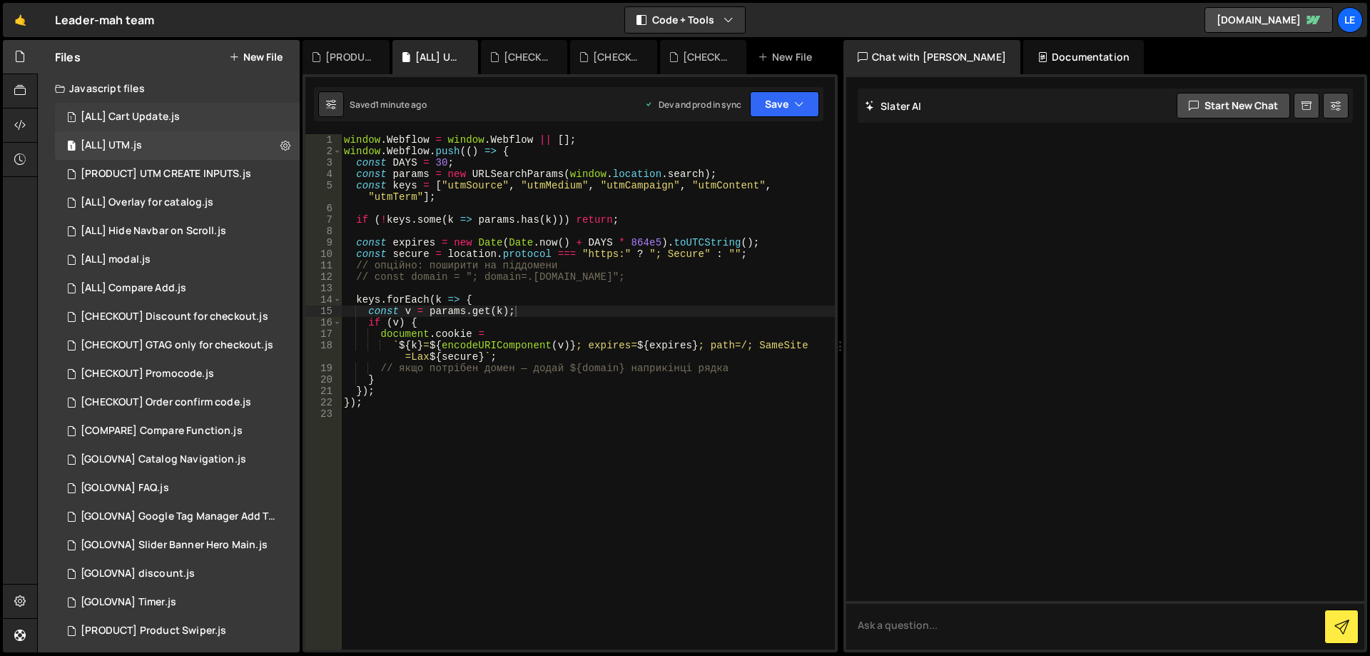
click at [164, 118] on div "[ALL] Cart Update.js" at bounding box center [130, 117] width 99 height 13
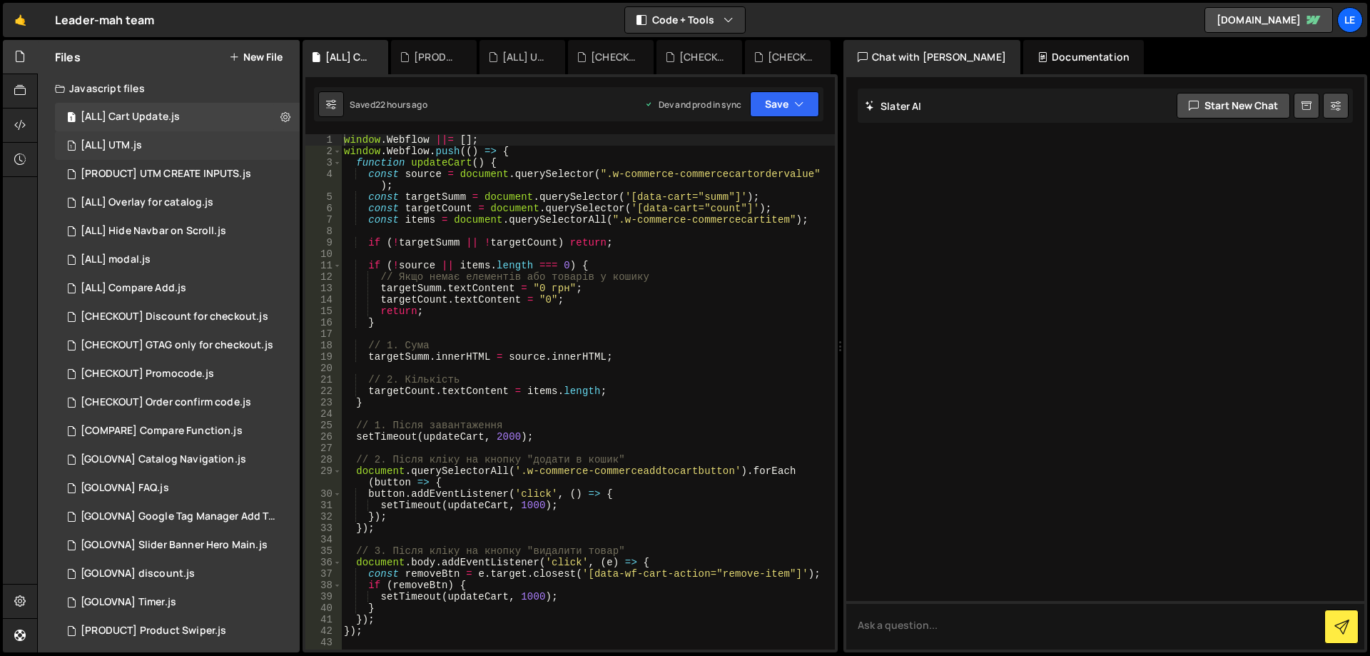
click at [168, 145] on div "1 [ALL] UTM.js 0" at bounding box center [177, 145] width 245 height 29
